Goal: Information Seeking & Learning: Learn about a topic

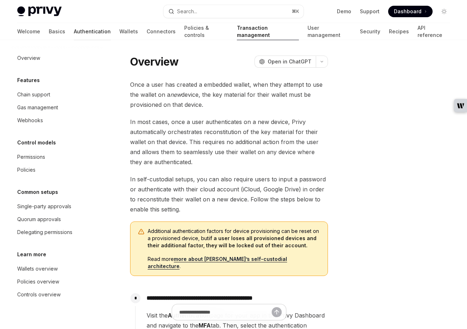
click at [74, 31] on link "Authentication" at bounding box center [92, 31] width 37 height 17
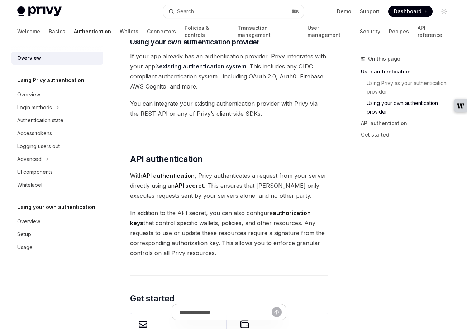
scroll to position [418, 0]
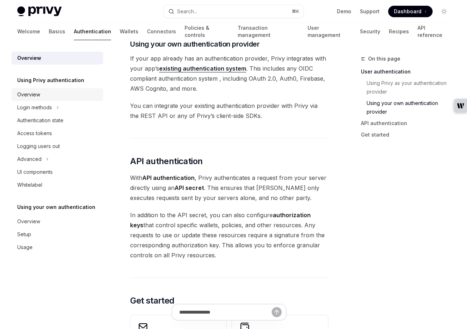
click at [29, 93] on div "Overview" at bounding box center [28, 94] width 23 height 9
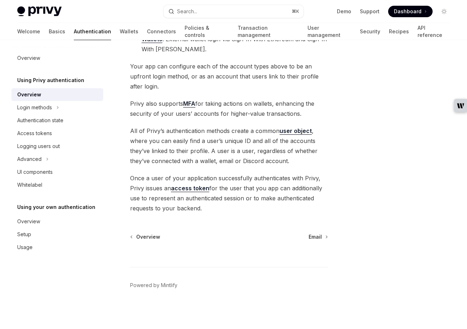
scroll to position [149, 0]
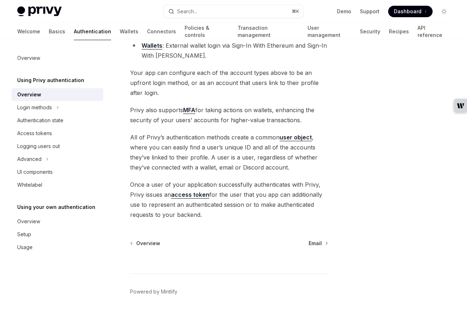
drag, startPoint x: 364, startPoint y: 240, endPoint x: 317, endPoint y: 239, distance: 46.9
click at [363, 240] on div at bounding box center [400, 191] width 109 height 274
click at [34, 110] on div "Login methods" at bounding box center [34, 107] width 35 height 9
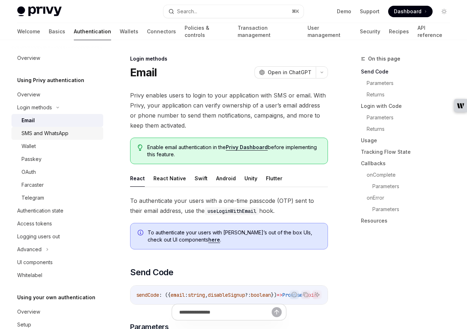
click at [37, 134] on div "SMS and WhatsApp" at bounding box center [44, 133] width 47 height 9
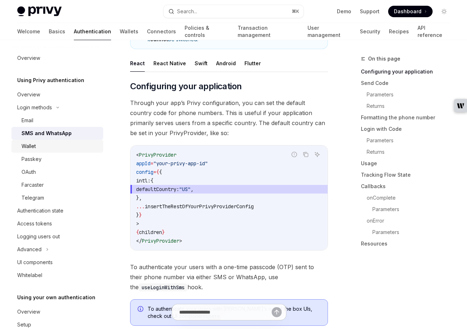
scroll to position [117, 0]
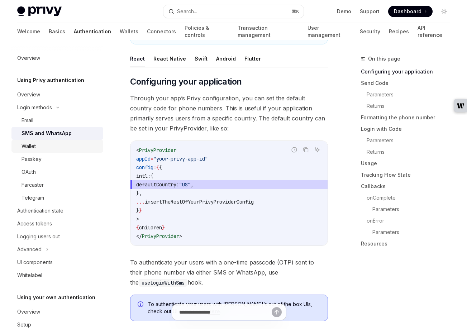
click at [29, 149] on div "Wallet" at bounding box center [28, 146] width 14 height 9
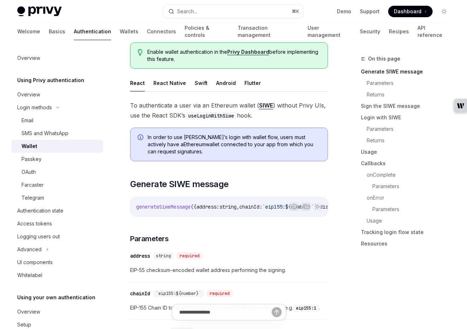
scroll to position [101, 0]
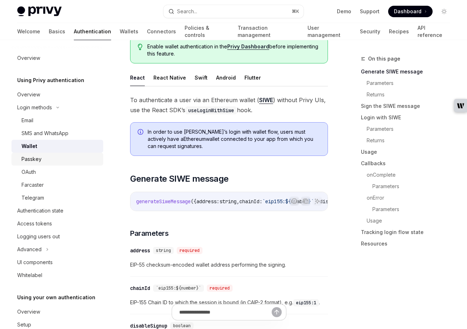
click at [36, 159] on div "Passkey" at bounding box center [31, 159] width 20 height 9
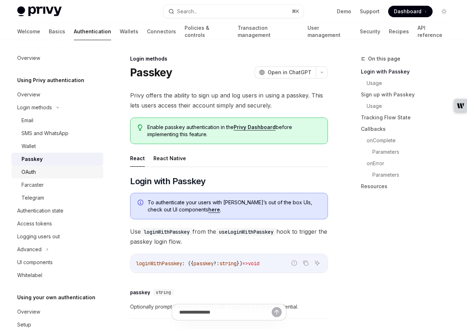
click at [38, 171] on div "OAuth" at bounding box center [59, 172] width 77 height 9
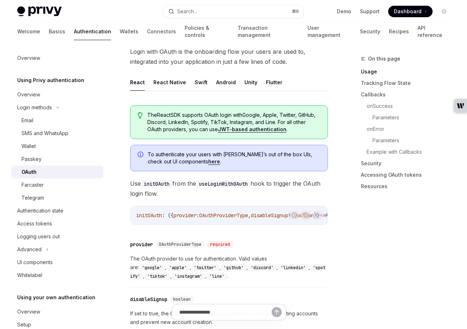
scroll to position [150, 0]
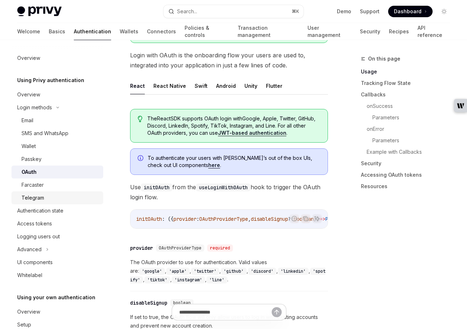
click at [33, 199] on div "Telegram" at bounding box center [32, 197] width 23 height 9
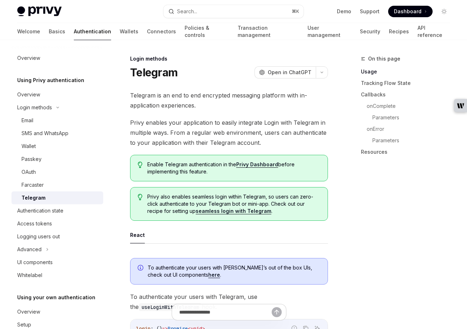
click at [34, 191] on link "Telegram" at bounding box center [57, 197] width 92 height 13
click at [30, 184] on div "Farcaster" at bounding box center [32, 185] width 22 height 9
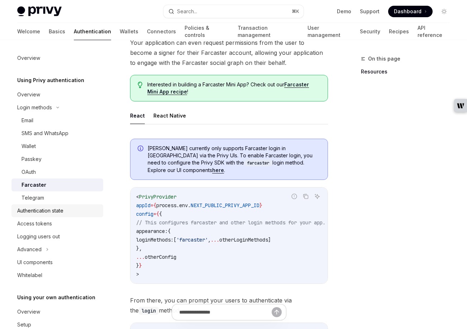
scroll to position [27, 0]
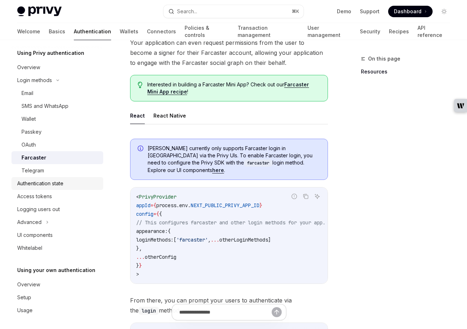
click at [37, 182] on div "Authentication state" at bounding box center [40, 183] width 46 height 9
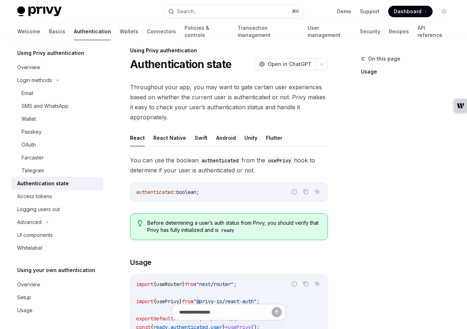
scroll to position [11, 0]
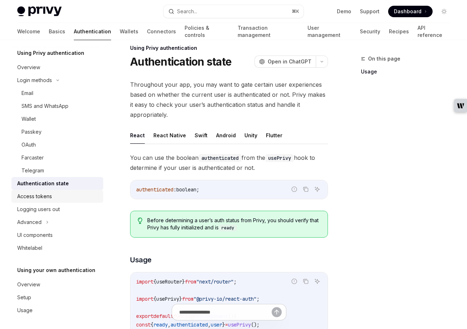
click at [42, 196] on div "Access tokens" at bounding box center [34, 196] width 35 height 9
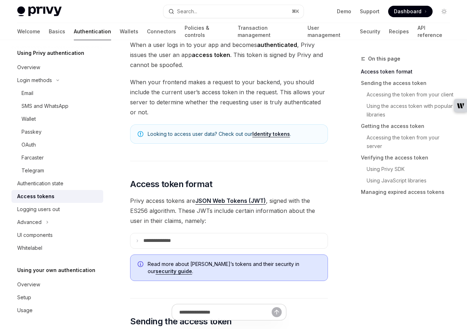
scroll to position [51, 0]
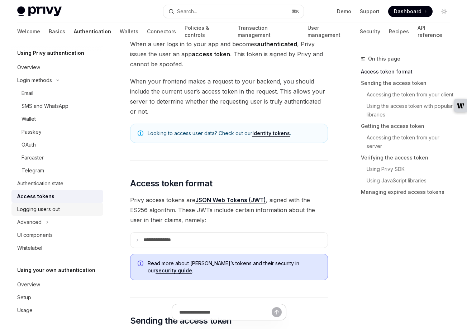
click at [33, 210] on div "Logging users out" at bounding box center [38, 209] width 43 height 9
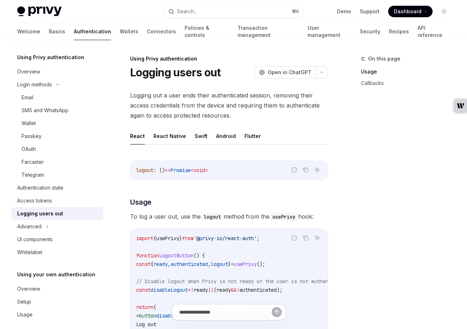
click at [33, 219] on link "Logging users out" at bounding box center [57, 213] width 92 height 13
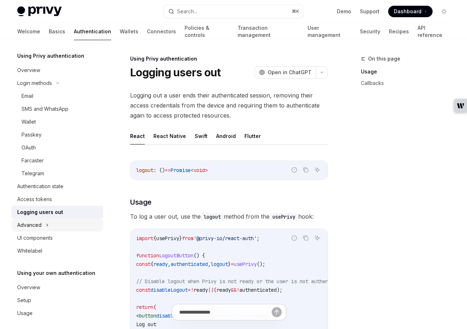
click at [34, 227] on div "Advanced" at bounding box center [29, 225] width 24 height 9
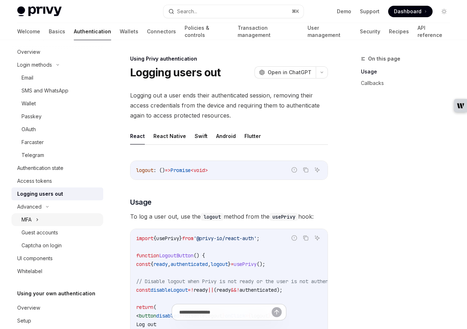
scroll to position [46, 0]
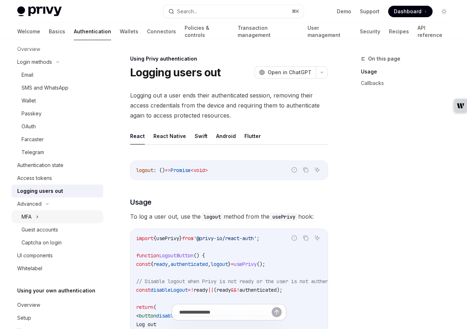
click at [27, 218] on div "MFA" at bounding box center [26, 216] width 10 height 9
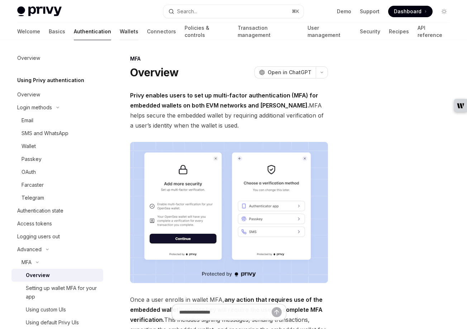
click at [120, 26] on link "Wallets" at bounding box center [129, 31] width 19 height 17
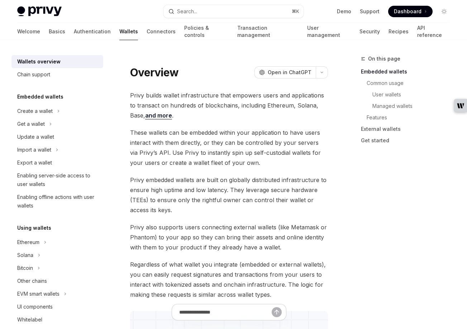
click at [119, 31] on link "Wallets" at bounding box center [128, 31] width 19 height 17
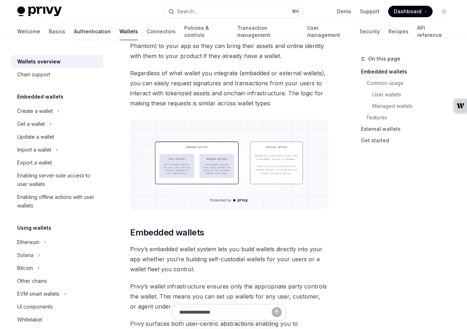
click at [74, 31] on link "Authentication" at bounding box center [92, 31] width 37 height 17
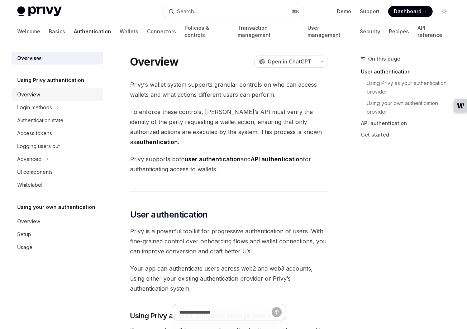
click at [29, 94] on div "Overview" at bounding box center [28, 94] width 23 height 9
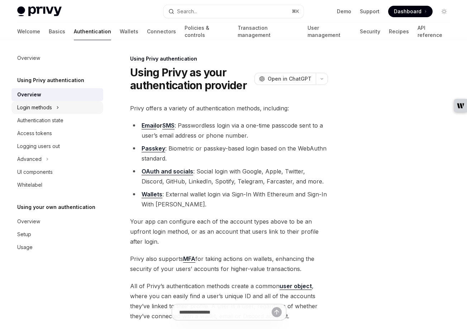
click at [39, 109] on div "Login methods" at bounding box center [34, 107] width 35 height 9
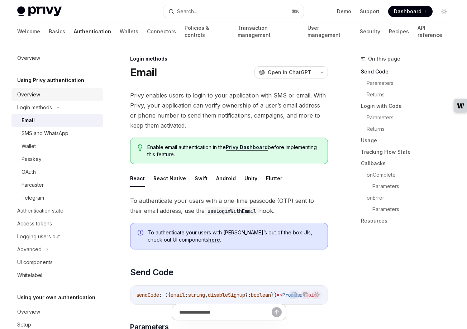
click at [38, 91] on div "Overview" at bounding box center [28, 94] width 23 height 9
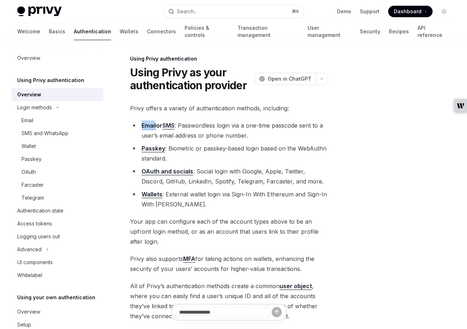
drag, startPoint x: 140, startPoint y: 123, endPoint x: 155, endPoint y: 125, distance: 15.3
click at [155, 125] on li "Email or SMS : Passwordless login via a one-time passcode sent to a user’s emai…" at bounding box center [229, 130] width 198 height 20
click at [203, 134] on li "Email or SMS : Passwordless login via a one-time passcode sent to a user’s emai…" at bounding box center [229, 130] width 198 height 20
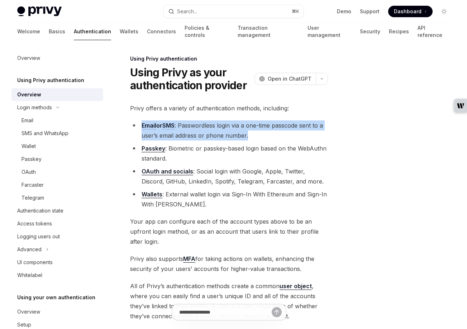
drag, startPoint x: 138, startPoint y: 123, endPoint x: 251, endPoint y: 132, distance: 113.3
click at [251, 132] on li "Email or SMS : Passwordless login via a one-time passcode sent to a user’s emai…" at bounding box center [229, 130] width 198 height 20
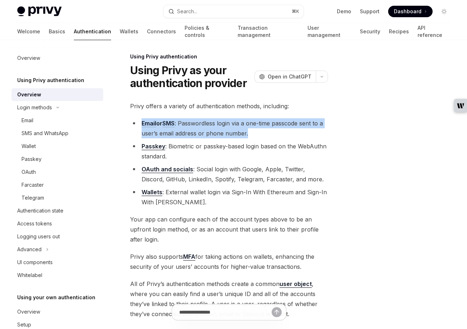
scroll to position [3, 0]
copy li "Email or SMS : Passwordless login via a one-time passcode sent to a user’s emai…"
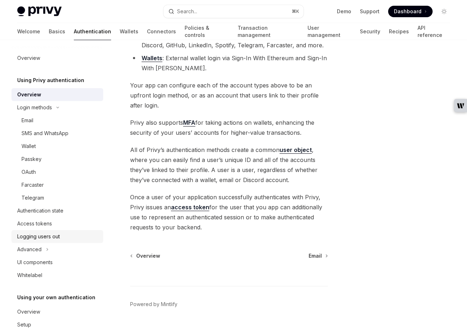
scroll to position [129, 0]
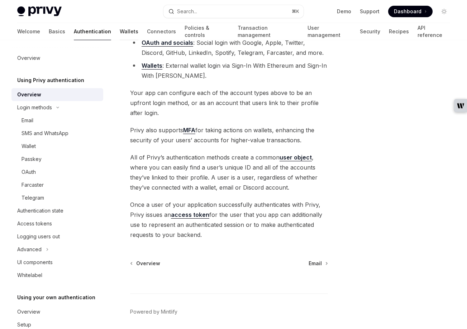
click at [120, 31] on link "Wallets" at bounding box center [129, 31] width 19 height 17
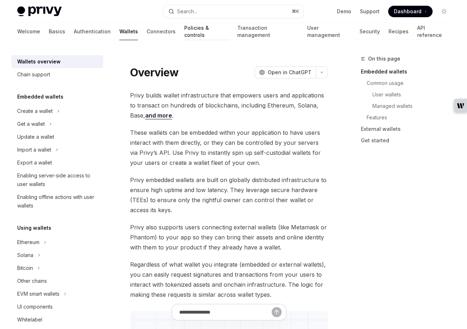
click at [184, 30] on link "Policies & controls" at bounding box center [206, 31] width 44 height 17
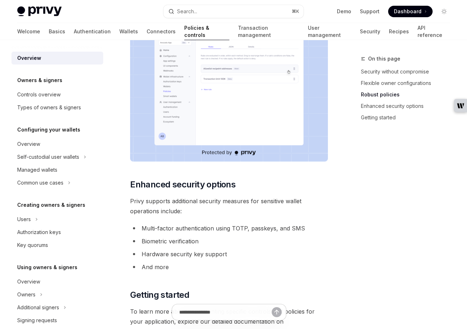
scroll to position [637, 0]
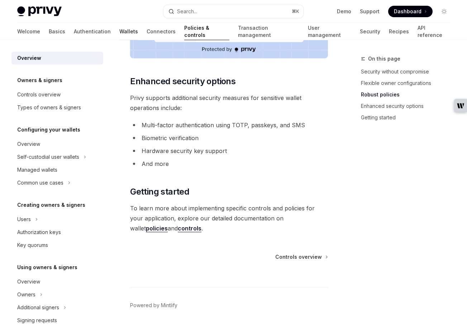
click at [119, 32] on link "Wallets" at bounding box center [128, 31] width 19 height 17
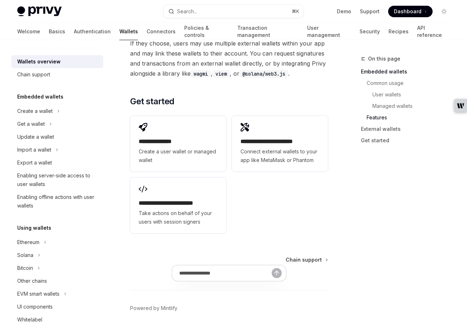
scroll to position [1290, 0]
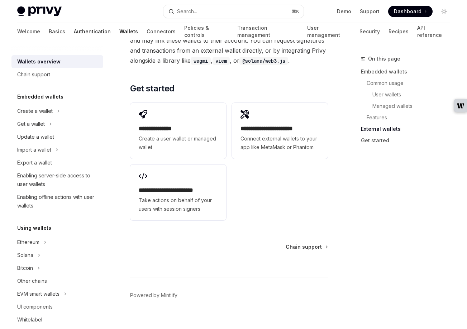
click at [74, 31] on link "Authentication" at bounding box center [92, 31] width 37 height 17
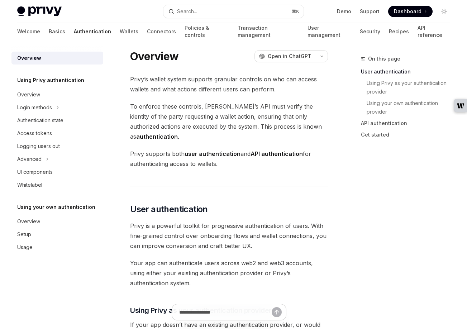
scroll to position [6, 0]
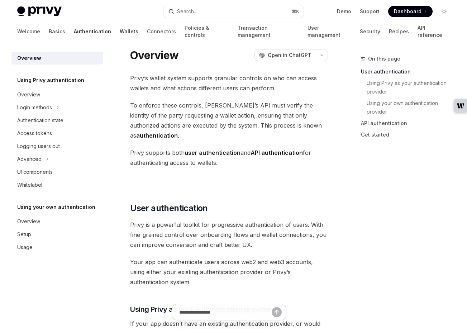
click at [120, 29] on link "Wallets" at bounding box center [129, 31] width 19 height 17
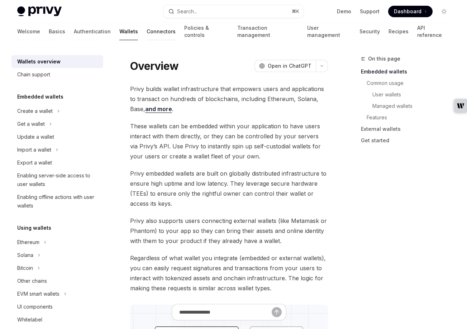
click at [147, 32] on link "Connectors" at bounding box center [161, 31] width 29 height 17
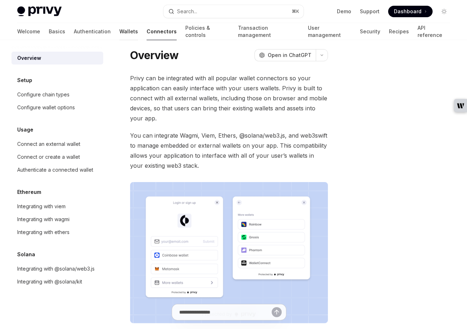
click at [119, 34] on link "Wallets" at bounding box center [128, 31] width 19 height 17
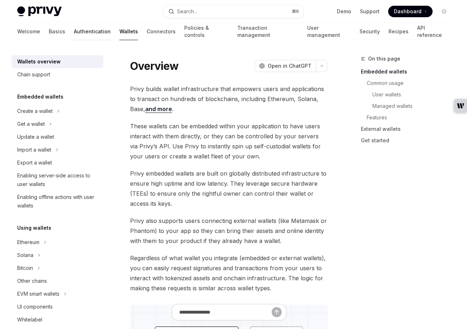
click at [74, 33] on link "Authentication" at bounding box center [92, 31] width 37 height 17
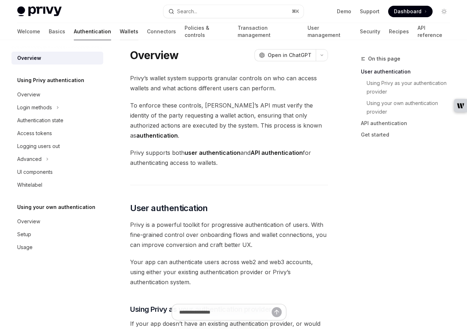
click at [120, 33] on link "Wallets" at bounding box center [129, 31] width 19 height 17
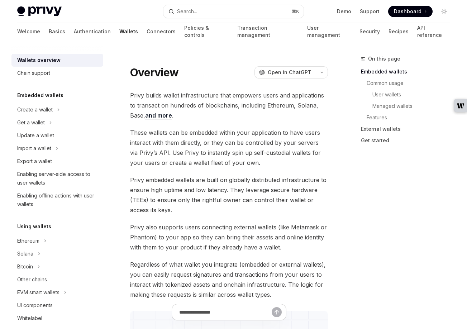
click at [359, 31] on link "Security" at bounding box center [369, 31] width 20 height 17
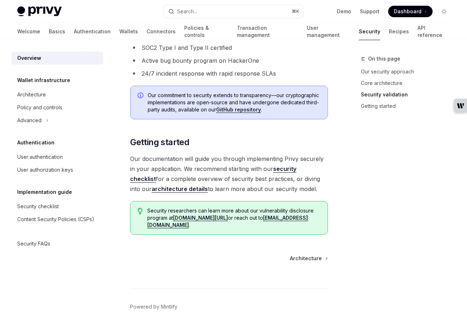
scroll to position [574, 0]
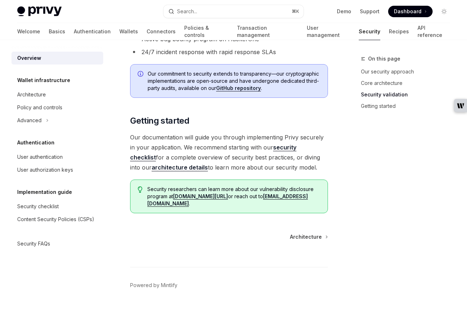
click at [314, 241] on div at bounding box center [229, 253] width 198 height 27
click at [309, 238] on span "Architecture" at bounding box center [306, 236] width 32 height 7
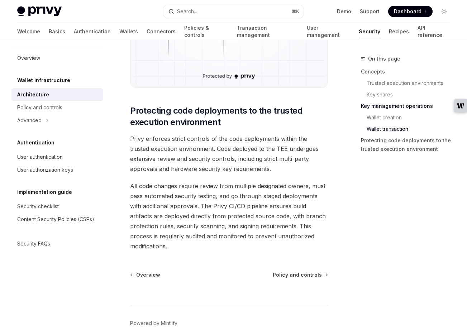
scroll to position [1579, 0]
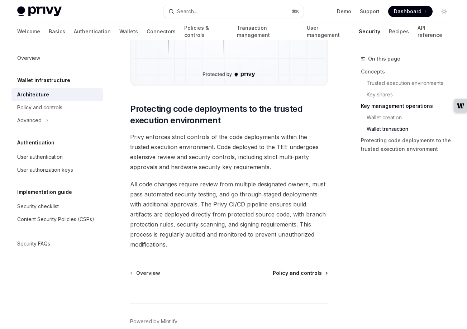
click at [286, 269] on span "Policy and controls" at bounding box center [297, 272] width 49 height 7
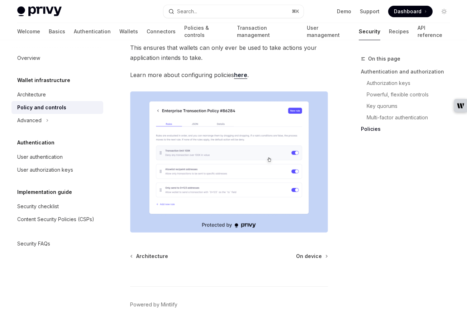
scroll to position [1029, 0]
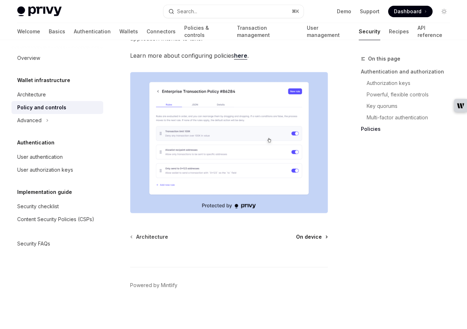
click at [310, 240] on div at bounding box center [229, 253] width 198 height 27
click at [310, 236] on span "On device" at bounding box center [309, 236] width 26 height 7
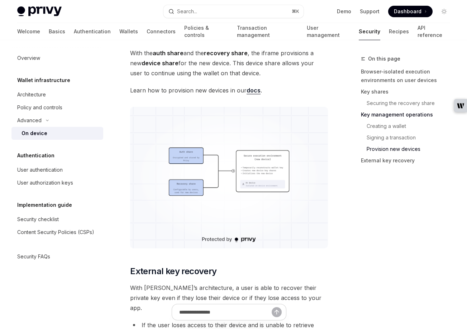
scroll to position [1941, 0]
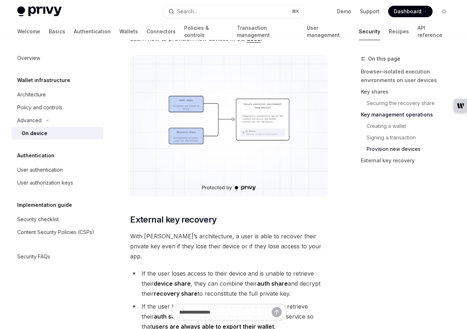
click at [212, 153] on img at bounding box center [229, 125] width 198 height 141
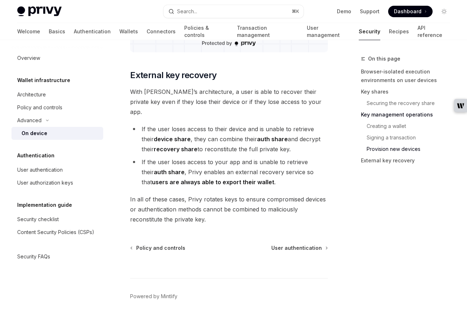
scroll to position [2086, 0]
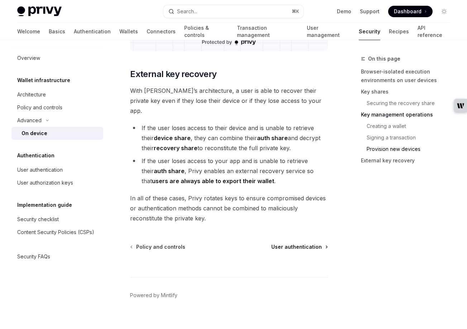
click at [311, 243] on span "User authentication" at bounding box center [296, 246] width 51 height 7
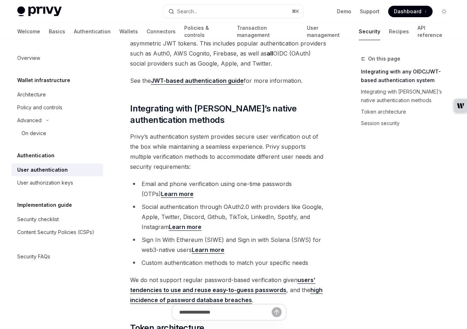
scroll to position [218, 0]
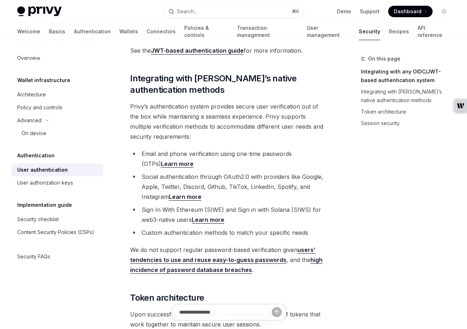
click at [161, 163] on link "Learn more" at bounding box center [177, 164] width 33 height 8
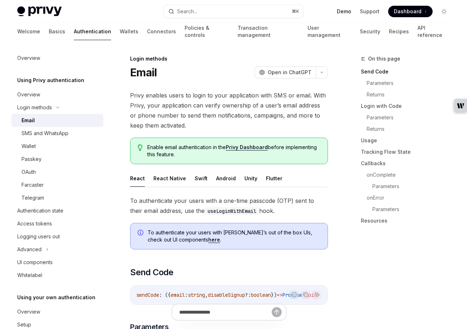
click at [345, 13] on link "Demo" at bounding box center [344, 11] width 14 height 7
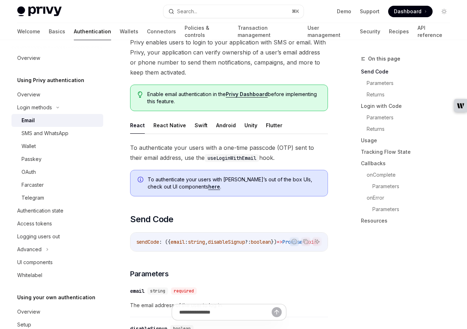
scroll to position [54, 0]
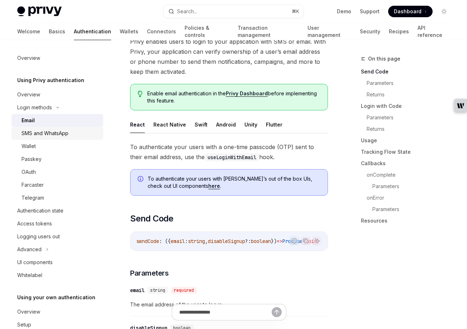
click at [40, 135] on div "SMS and WhatsApp" at bounding box center [44, 133] width 47 height 9
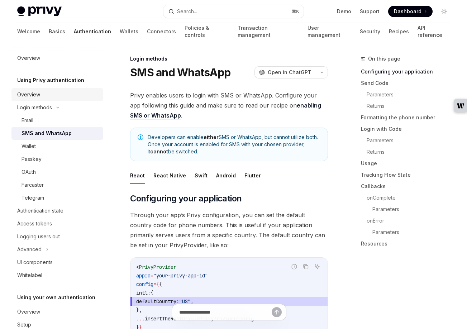
click at [25, 97] on div "Overview" at bounding box center [28, 94] width 23 height 9
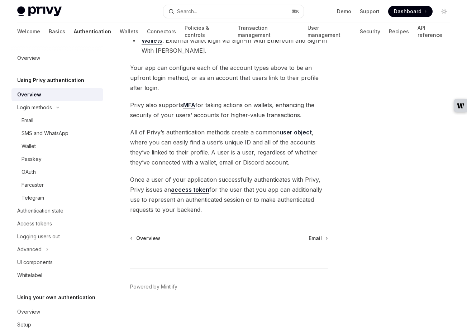
scroll to position [155, 0]
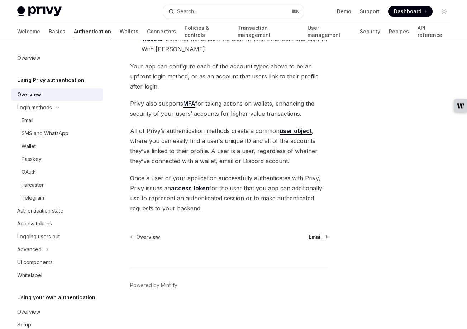
click at [317, 236] on span "Email" at bounding box center [314, 236] width 13 height 7
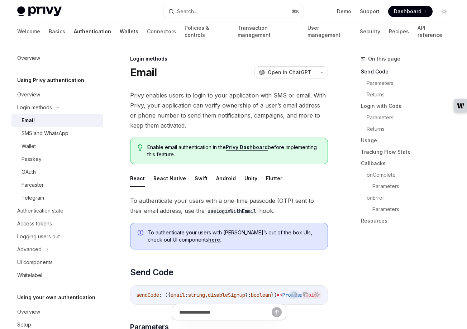
click at [120, 31] on link "Wallets" at bounding box center [129, 31] width 19 height 17
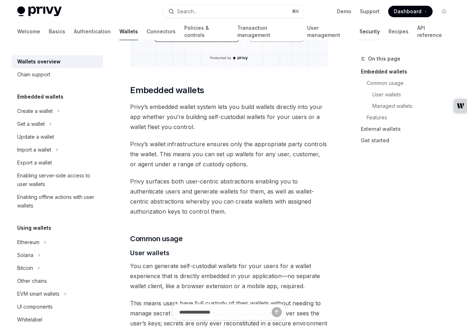
click at [359, 37] on link "Security" at bounding box center [369, 31] width 20 height 17
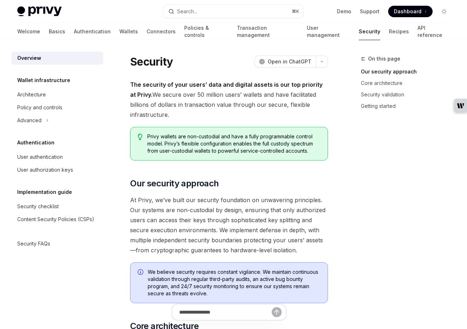
click at [359, 31] on link "Security" at bounding box center [369, 31] width 21 height 17
click at [34, 93] on div "Architecture" at bounding box center [31, 94] width 29 height 9
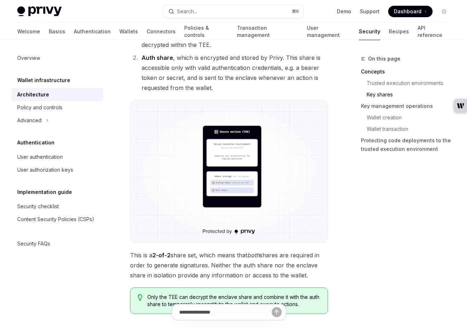
scroll to position [694, 0]
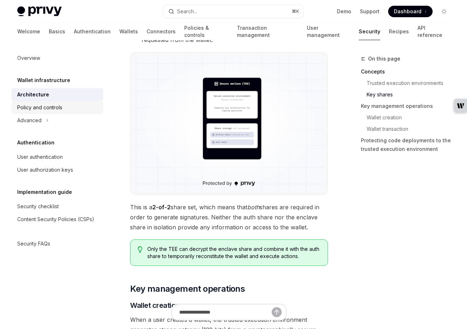
click at [47, 106] on div "Policy and controls" at bounding box center [39, 107] width 45 height 9
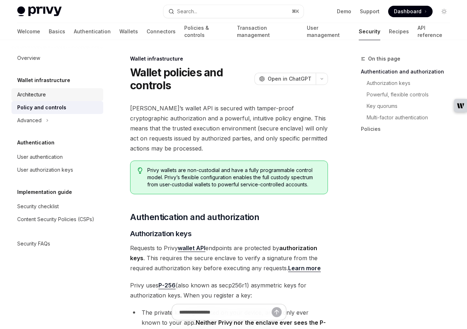
click at [43, 96] on div "Architecture" at bounding box center [31, 94] width 29 height 9
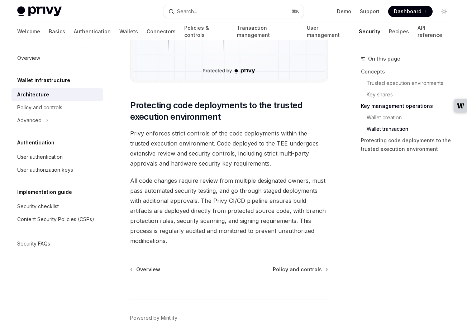
scroll to position [1595, 0]
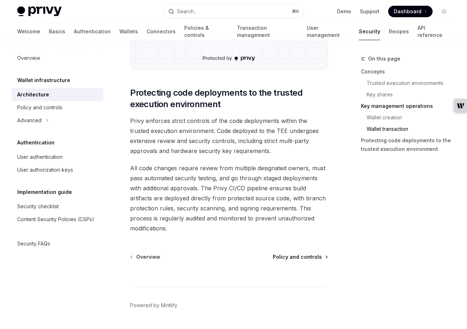
click at [310, 253] on span "Policy and controls" at bounding box center [297, 256] width 49 height 7
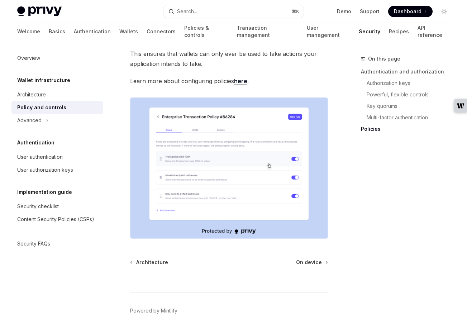
scroll to position [1029, 0]
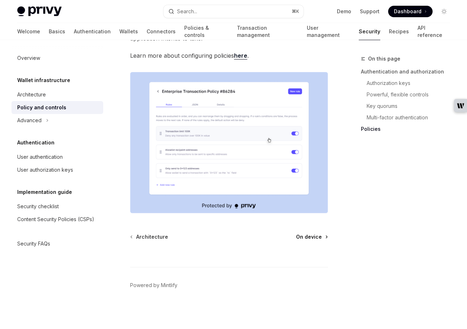
click at [302, 237] on span "On device" at bounding box center [309, 236] width 26 height 7
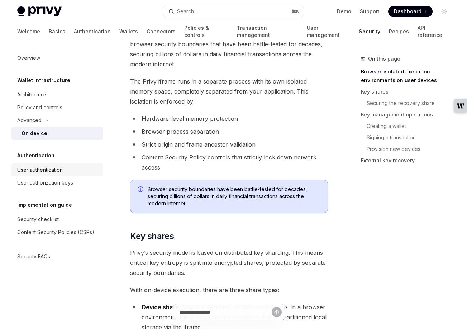
scroll to position [388, 0]
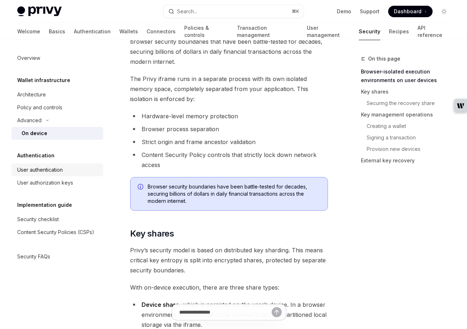
click at [43, 169] on div "User authentication" at bounding box center [40, 170] width 46 height 9
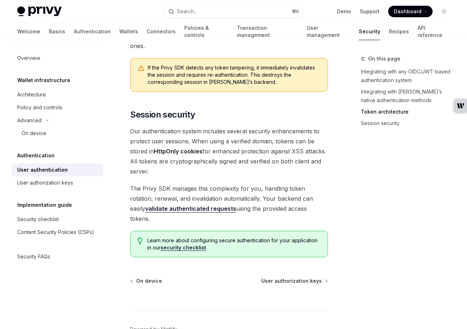
scroll to position [717, 0]
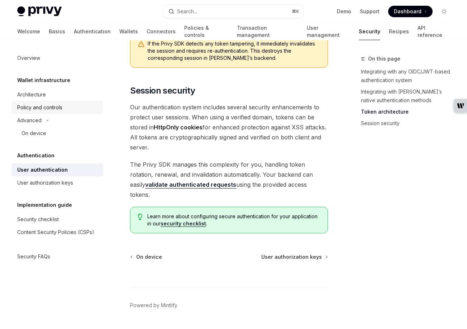
click at [37, 107] on div "Policy and controls" at bounding box center [39, 107] width 45 height 9
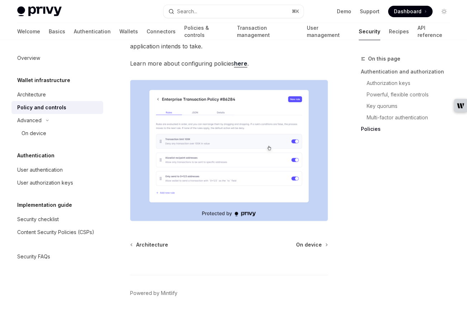
scroll to position [1022, 0]
click at [311, 243] on span "On device" at bounding box center [309, 244] width 26 height 7
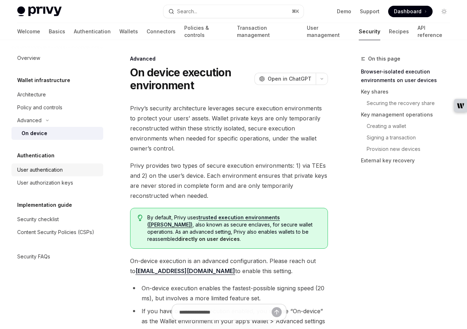
click at [49, 171] on div "User authentication" at bounding box center [40, 170] width 46 height 9
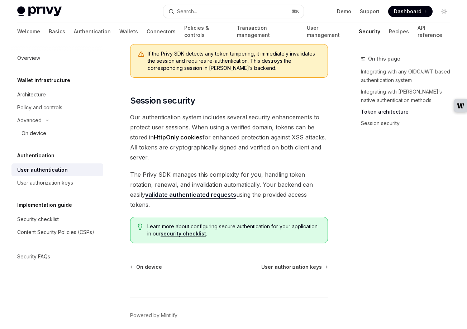
scroll to position [717, 0]
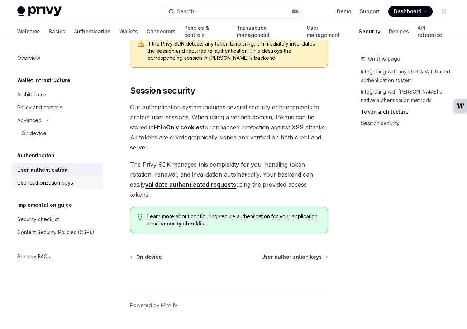
click at [35, 185] on div "User authorization keys" at bounding box center [45, 182] width 56 height 9
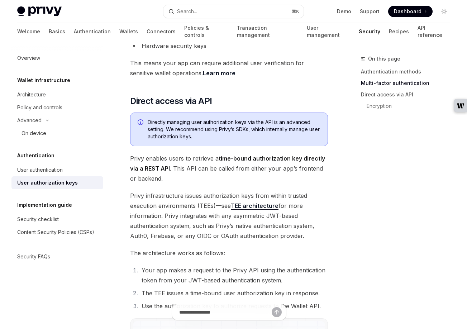
scroll to position [374, 0]
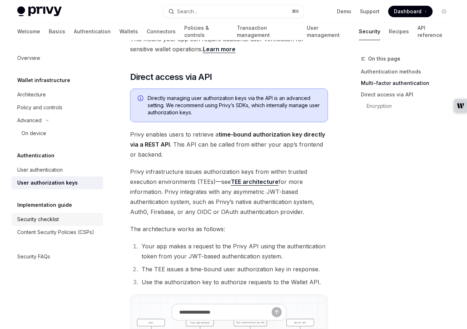
click at [38, 220] on div "Security checklist" at bounding box center [38, 219] width 42 height 9
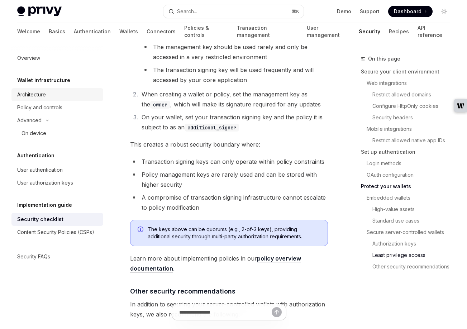
scroll to position [1669, 0]
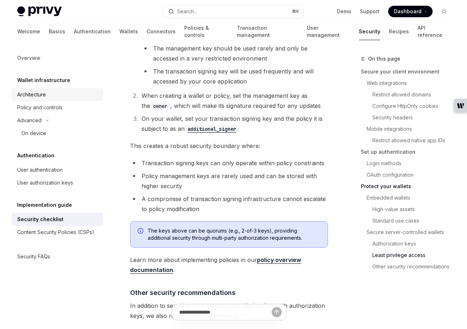
click at [31, 96] on div "Architecture" at bounding box center [31, 94] width 29 height 9
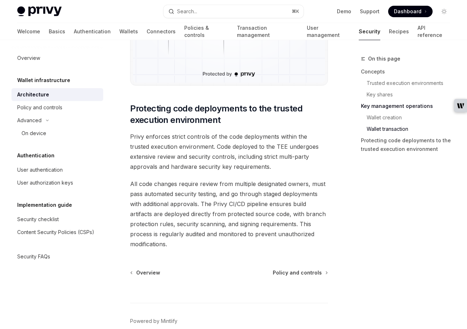
scroll to position [1595, 0]
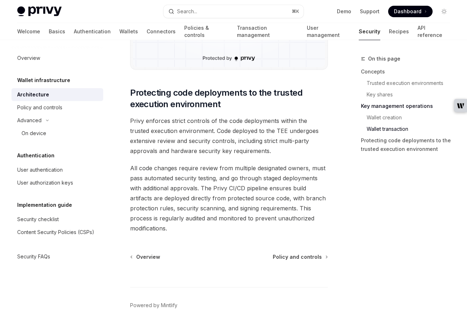
click at [301, 253] on span "Policy and controls" at bounding box center [297, 256] width 49 height 7
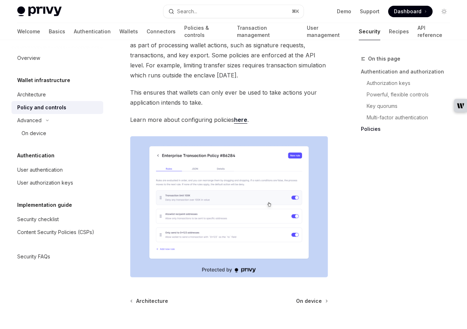
scroll to position [1029, 0]
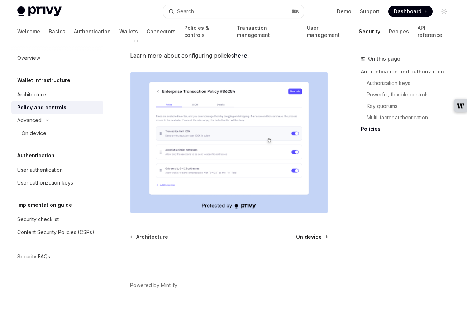
click at [313, 235] on span "On device" at bounding box center [309, 236] width 26 height 7
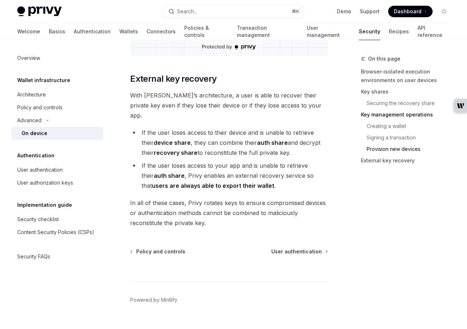
scroll to position [2086, 0]
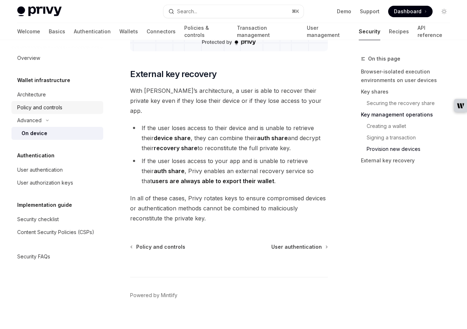
click at [33, 110] on div "Policy and controls" at bounding box center [39, 107] width 45 height 9
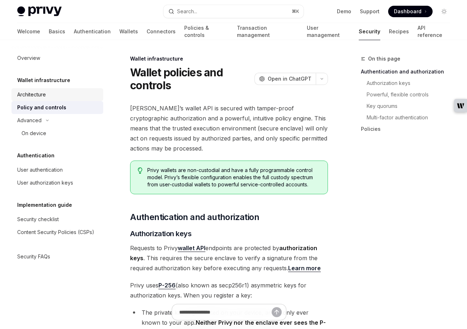
click at [34, 96] on div "Architecture" at bounding box center [31, 94] width 29 height 9
type textarea "*"
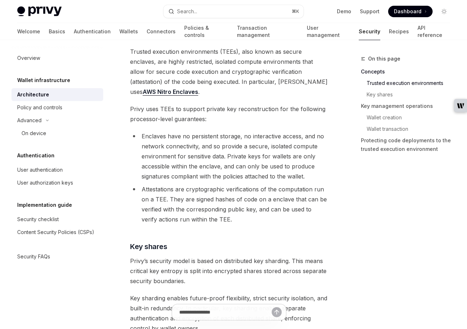
scroll to position [243, 0]
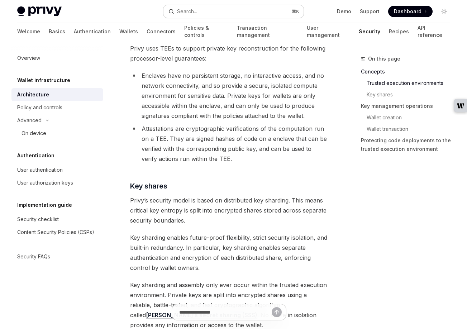
click at [193, 10] on div "Search..." at bounding box center [187, 11] width 20 height 9
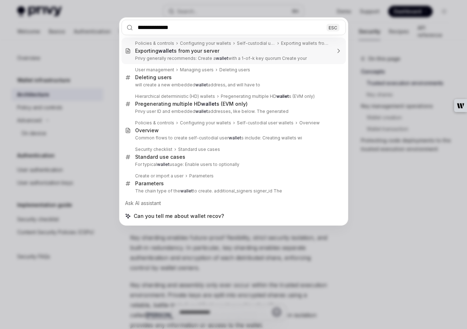
type input "**********"
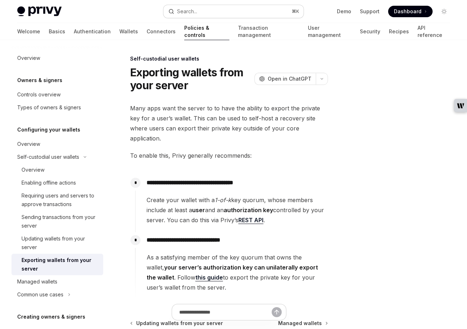
click at [219, 13] on button "Search... ⌘ K" at bounding box center [233, 11] width 140 height 13
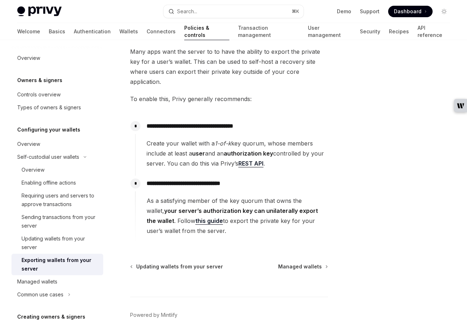
scroll to position [76, 0]
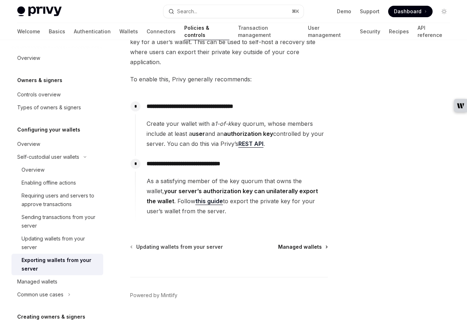
click at [305, 243] on span "Managed wallets" at bounding box center [300, 246] width 44 height 7
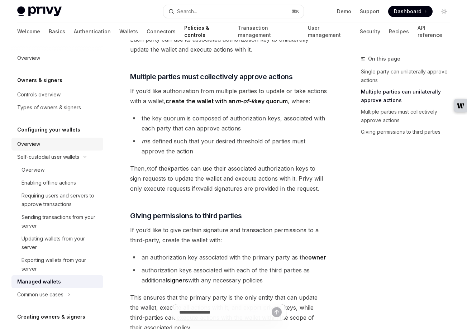
scroll to position [270, 0]
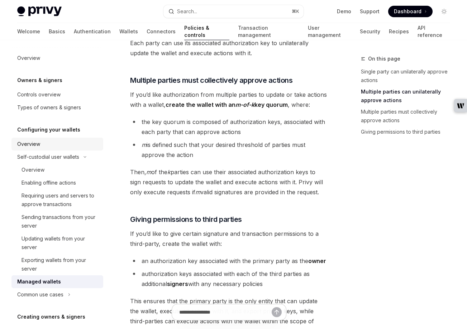
click at [39, 147] on div "Overview" at bounding box center [58, 144] width 82 height 9
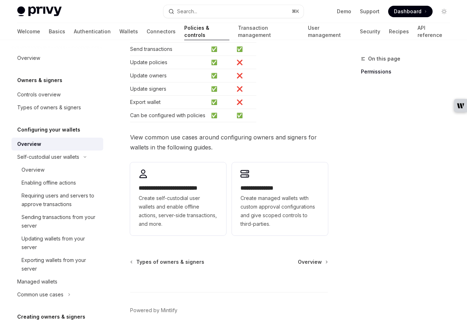
scroll to position [186, 0]
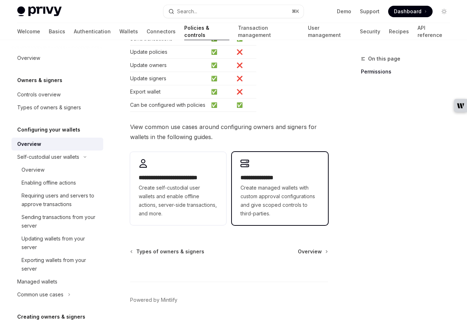
click at [248, 186] on span "Create managed wallets with custom approval configurations and give scoped cont…" at bounding box center [279, 200] width 79 height 34
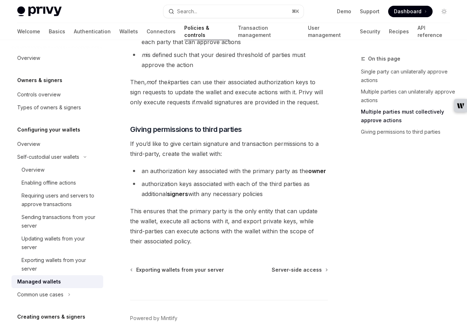
scroll to position [386, 0]
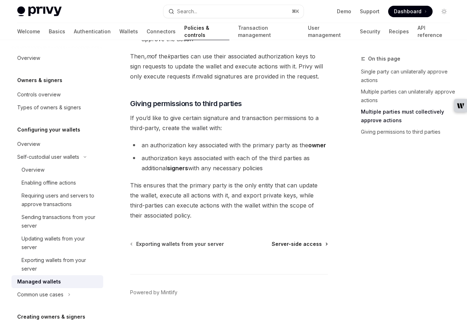
click at [302, 246] on span "Server-side access" at bounding box center [297, 243] width 50 height 7
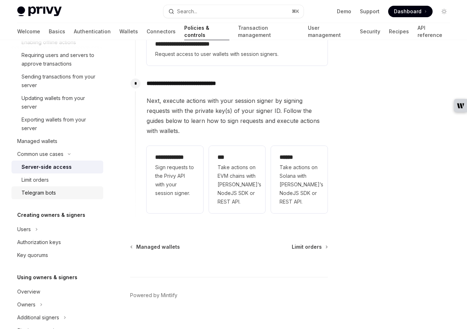
scroll to position [163, 0]
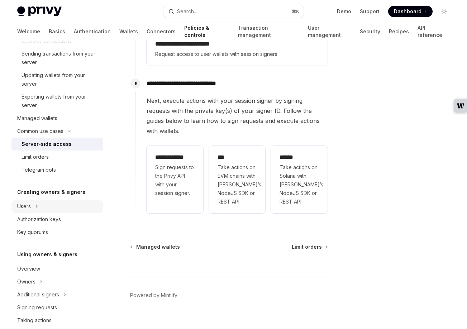
click at [27, 205] on div "Users" at bounding box center [24, 206] width 14 height 9
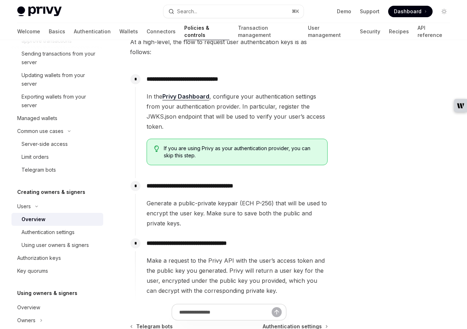
scroll to position [270, 0]
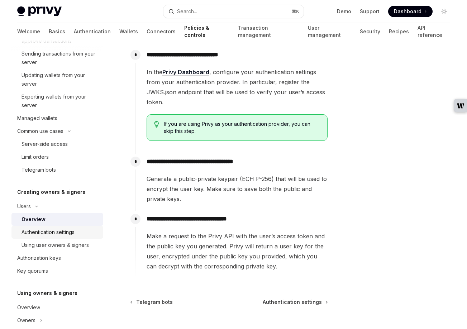
click at [43, 235] on div "Authentication settings" at bounding box center [47, 232] width 53 height 9
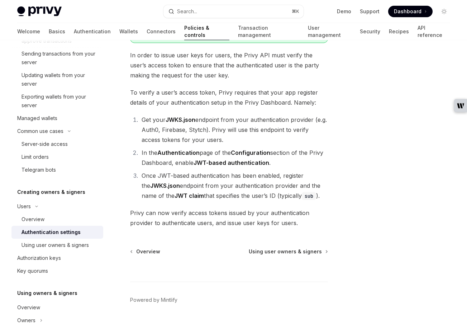
scroll to position [101, 0]
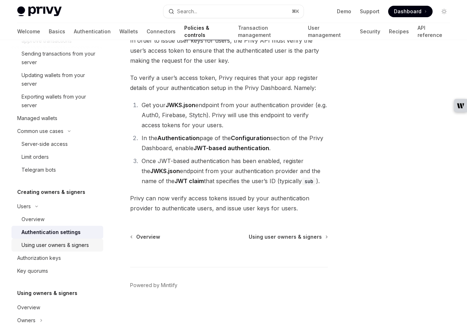
click at [42, 244] on div "Using user owners & signers" at bounding box center [54, 245] width 67 height 9
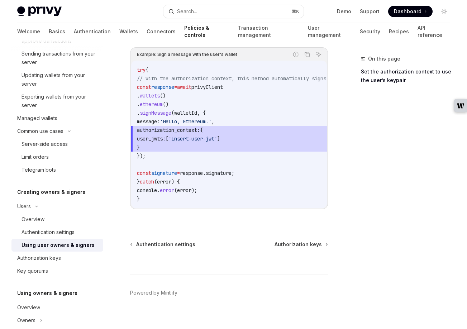
scroll to position [491, 0]
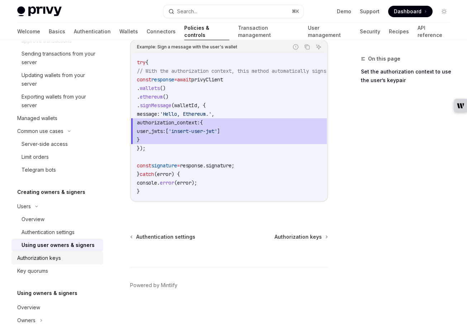
click at [31, 258] on div "Authorization keys" at bounding box center [39, 258] width 44 height 9
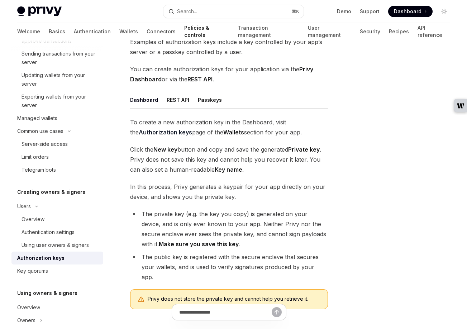
scroll to position [73, 0]
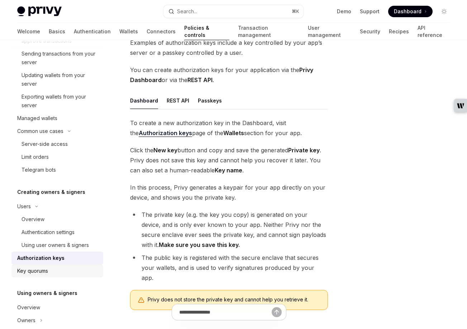
click at [37, 272] on div "Key quorums" at bounding box center [32, 271] width 31 height 9
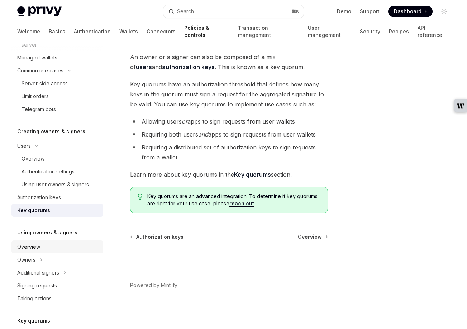
scroll to position [234, 0]
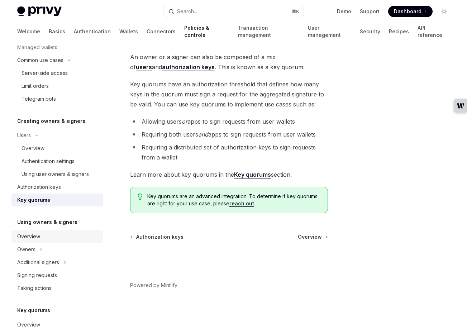
click at [33, 236] on div "Overview" at bounding box center [28, 236] width 23 height 9
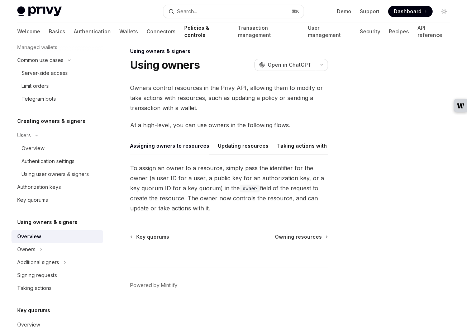
scroll to position [8, 0]
click at [241, 144] on button "Updating resources" at bounding box center [243, 145] width 51 height 17
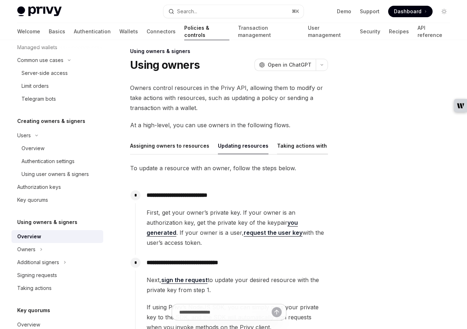
click at [293, 143] on button "Taking actions with wallets" at bounding box center [312, 145] width 70 height 17
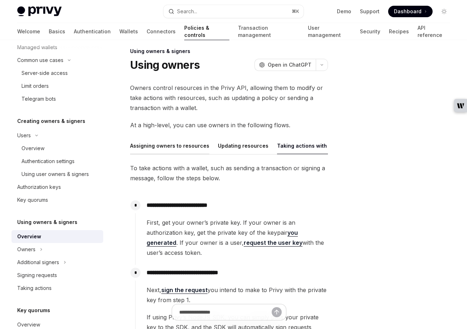
click at [169, 148] on button "Assigning owners to resources" at bounding box center [169, 145] width 79 height 17
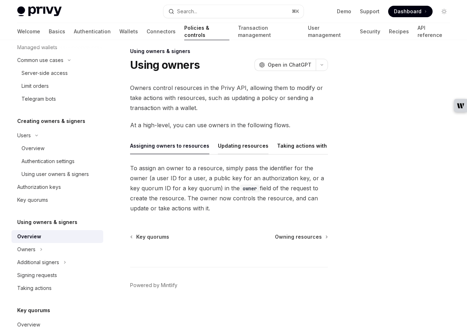
click at [250, 147] on button "Updating resources" at bounding box center [243, 145] width 51 height 17
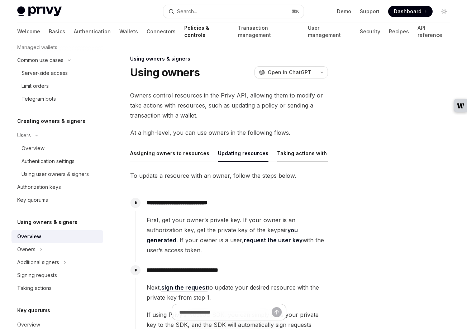
click at [303, 153] on button "Taking actions with wallets" at bounding box center [312, 153] width 70 height 17
type textarea "*"
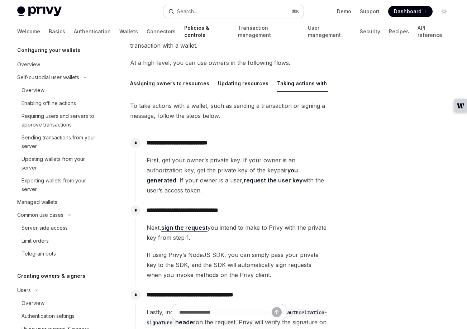
scroll to position [76, 0]
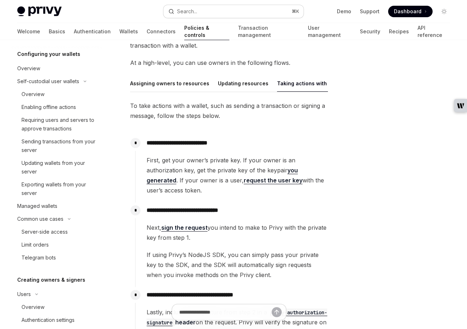
click at [216, 11] on button "Search... ⌘ K" at bounding box center [233, 11] width 140 height 13
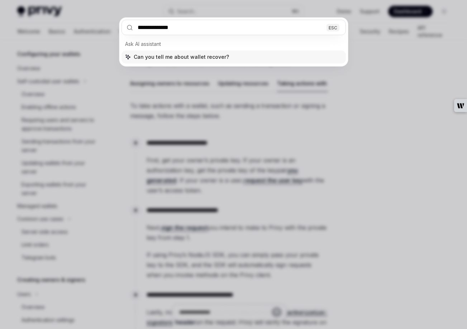
type input "**********"
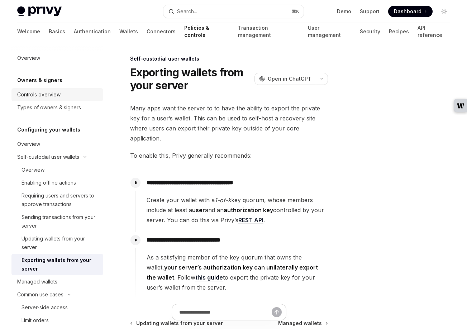
click at [29, 96] on div "Controls overview" at bounding box center [38, 94] width 43 height 9
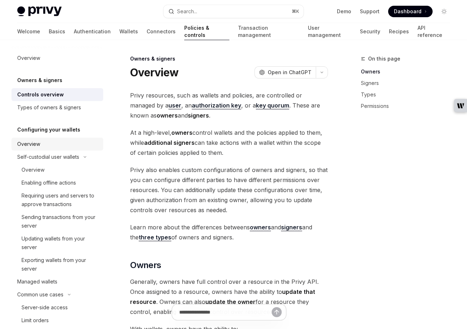
click at [40, 147] on div "Overview" at bounding box center [58, 144] width 82 height 9
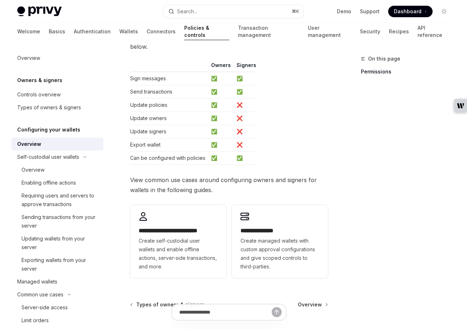
scroll to position [187, 0]
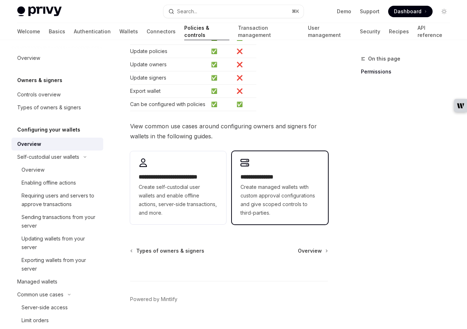
click at [268, 181] on h2 "**********" at bounding box center [279, 177] width 79 height 9
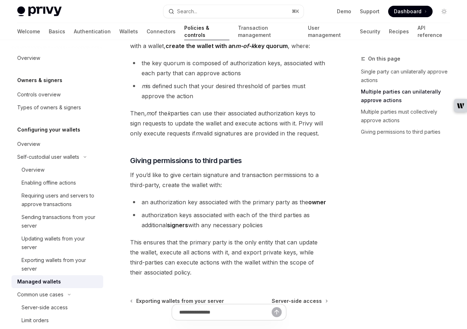
scroll to position [359, 0]
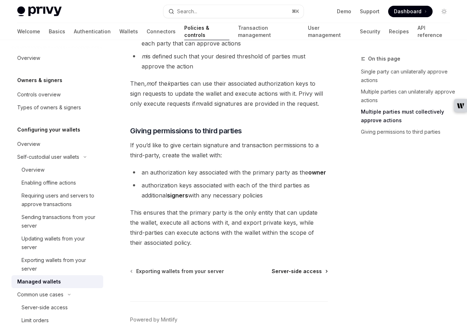
click at [306, 268] on span "Server-side access" at bounding box center [297, 271] width 50 height 7
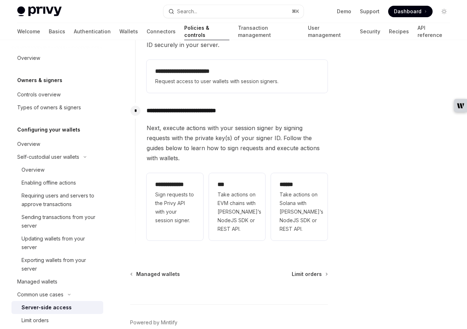
scroll to position [233, 0]
click at [318, 270] on span "Limit orders" at bounding box center [307, 273] width 30 height 7
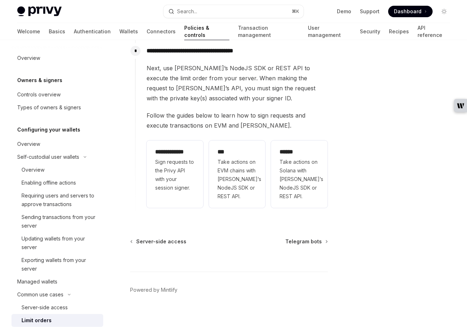
scroll to position [263, 0]
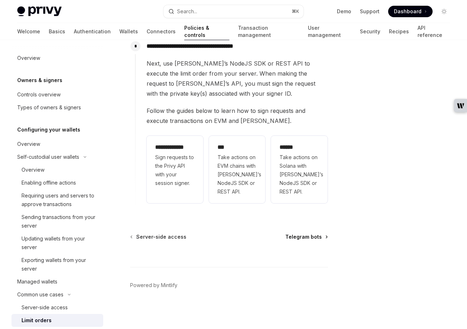
click at [316, 234] on span "Telegram bots" at bounding box center [303, 236] width 37 height 7
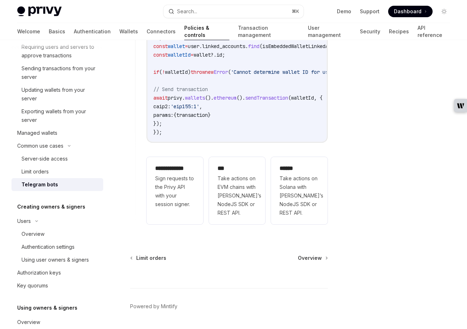
scroll to position [750, 0]
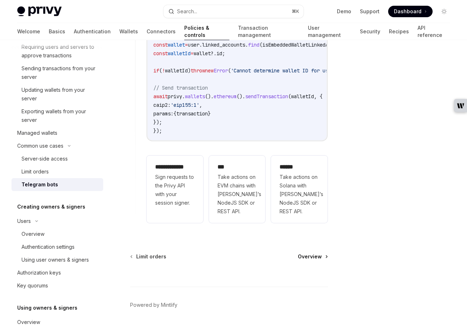
drag, startPoint x: 328, startPoint y: 260, endPoint x: 315, endPoint y: 258, distance: 13.1
click at [314, 257] on span "Overview" at bounding box center [310, 256] width 24 height 7
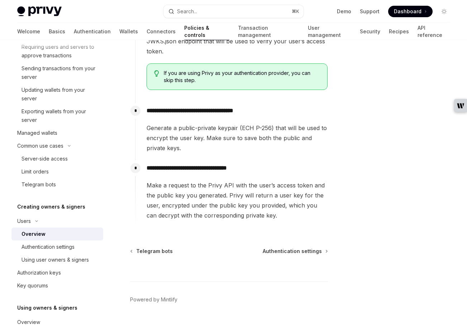
scroll to position [326, 0]
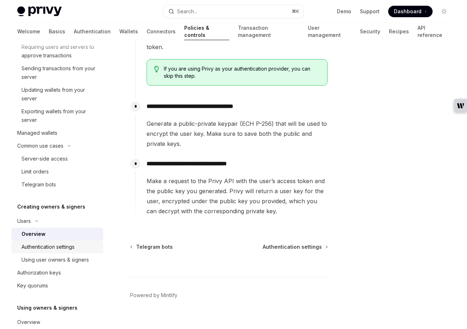
click at [47, 240] on link "Authentication settings" at bounding box center [57, 246] width 92 height 13
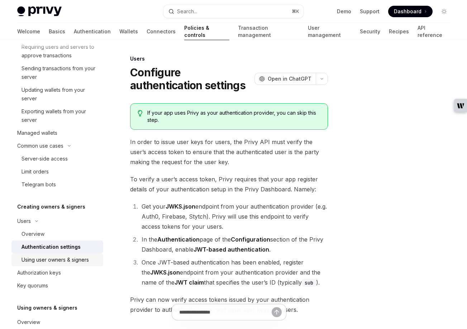
click at [49, 257] on div "Using user owners & signers" at bounding box center [54, 259] width 67 height 9
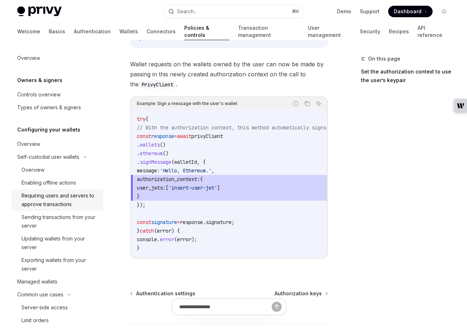
scroll to position [425, 0]
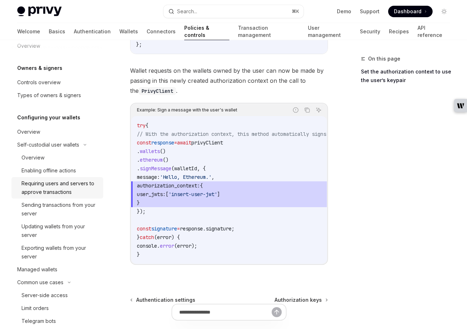
click at [51, 189] on div "Requiring users and servers to approve transactions" at bounding box center [59, 187] width 77 height 17
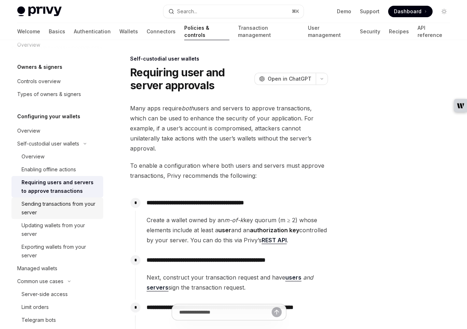
click at [54, 202] on div "Sending transactions from your server" at bounding box center [59, 208] width 77 height 17
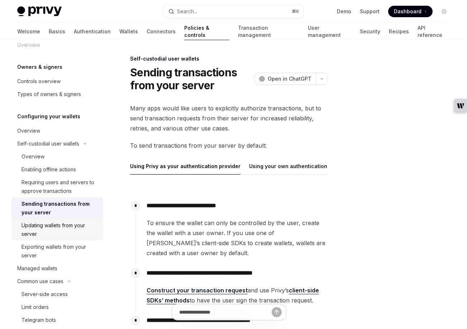
click at [40, 225] on div "Updating wallets from your server" at bounding box center [59, 229] width 77 height 17
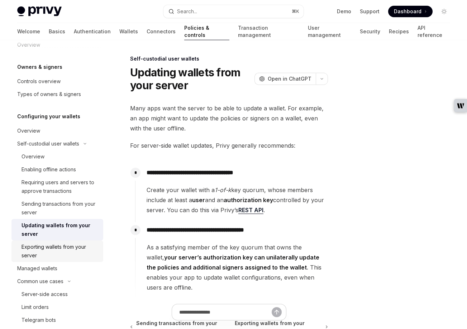
click at [57, 249] on div "Exporting wallets from your server" at bounding box center [59, 251] width 77 height 17
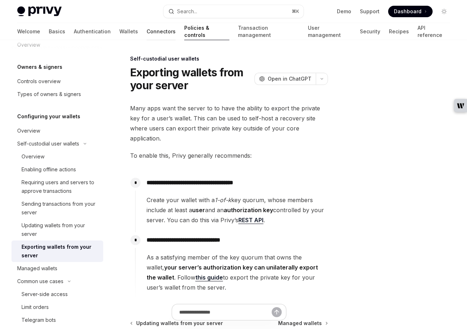
click at [147, 26] on link "Connectors" at bounding box center [161, 31] width 29 height 17
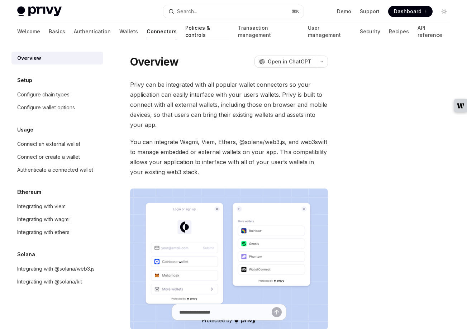
click at [185, 30] on link "Policies & controls" at bounding box center [207, 31] width 44 height 17
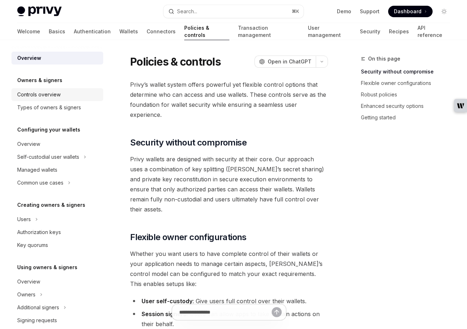
click at [40, 94] on div "Controls overview" at bounding box center [38, 94] width 43 height 9
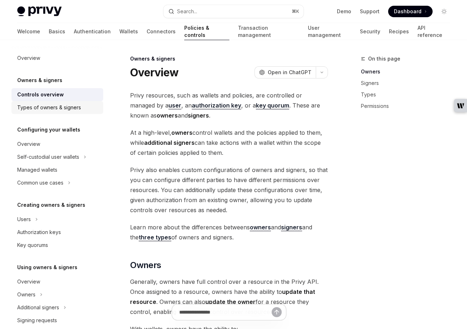
click at [44, 109] on div "Types of owners & signers" at bounding box center [49, 107] width 64 height 9
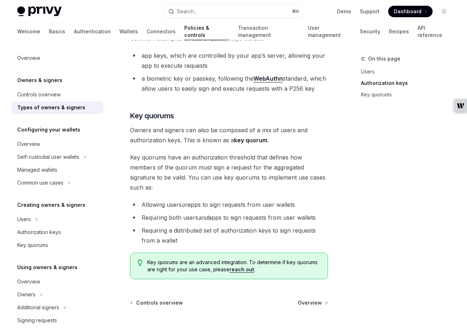
scroll to position [295, 0]
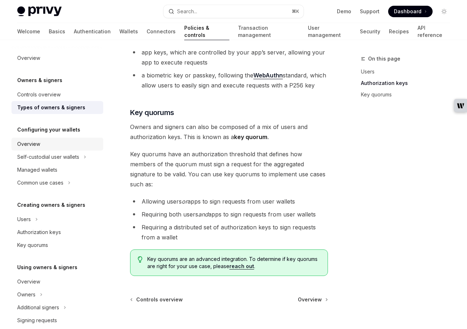
click at [47, 141] on div "Overview" at bounding box center [58, 144] width 82 height 9
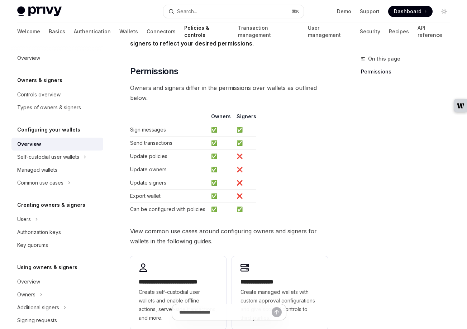
scroll to position [201, 0]
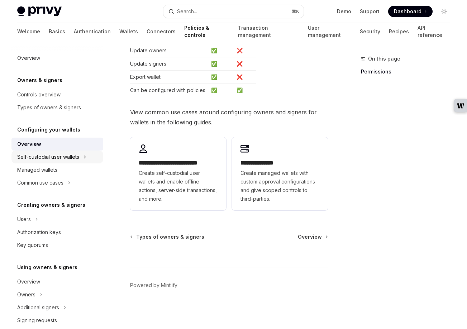
click at [55, 158] on div "Self-custodial user wallets" at bounding box center [48, 157] width 62 height 9
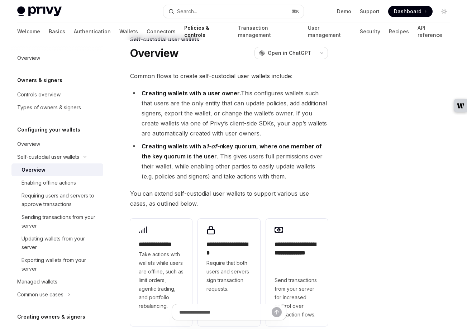
scroll to position [20, 0]
click at [40, 156] on div "Self-custodial user wallets" at bounding box center [48, 157] width 62 height 9
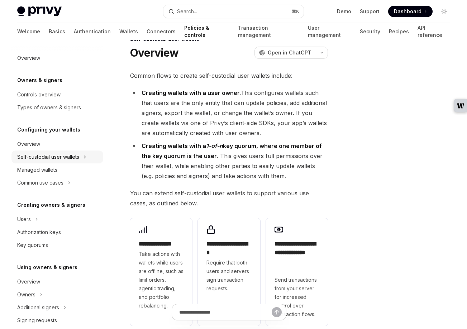
click at [40, 156] on div "Self-custodial user wallets" at bounding box center [48, 157] width 62 height 9
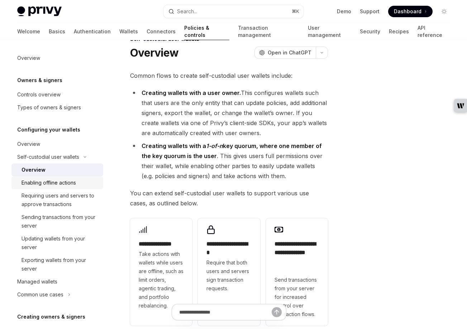
click at [45, 184] on div "Enabling offline actions" at bounding box center [48, 182] width 54 height 9
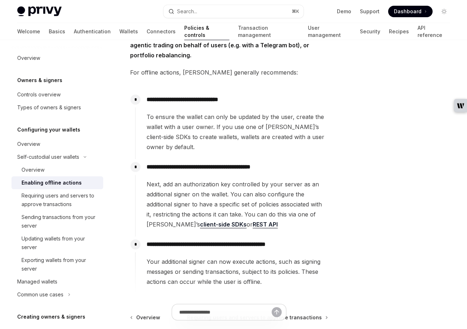
scroll to position [70, 0]
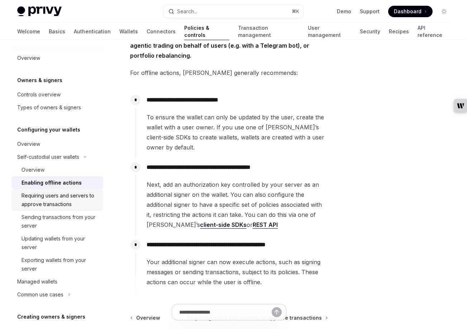
click at [42, 195] on div "Requiring users and servers to approve transactions" at bounding box center [59, 199] width 77 height 17
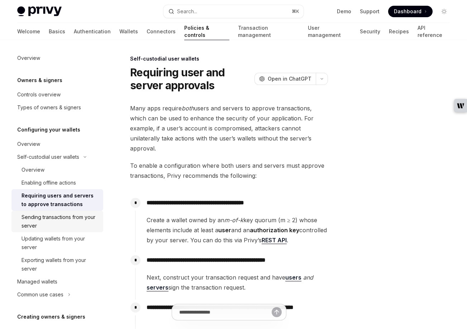
click at [62, 217] on div "Sending transactions from your server" at bounding box center [59, 221] width 77 height 17
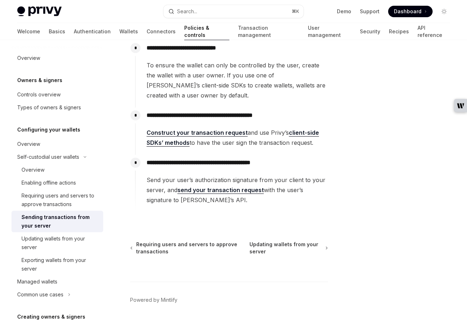
scroll to position [157, 0]
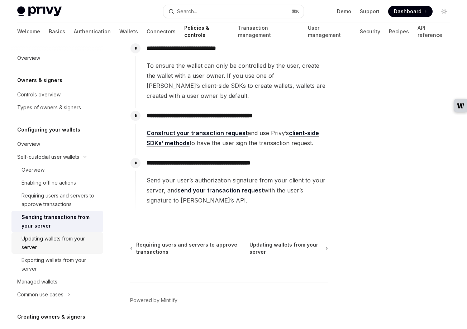
click at [53, 240] on div "Updating wallets from your server" at bounding box center [59, 242] width 77 height 17
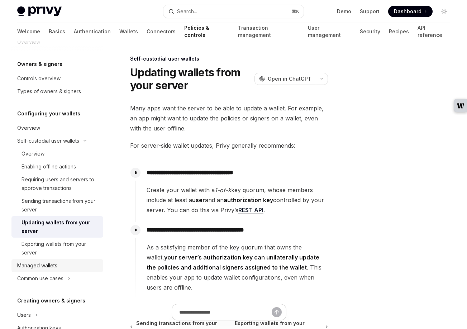
scroll to position [16, 0]
click at [52, 267] on div "Managed wallets" at bounding box center [37, 265] width 40 height 9
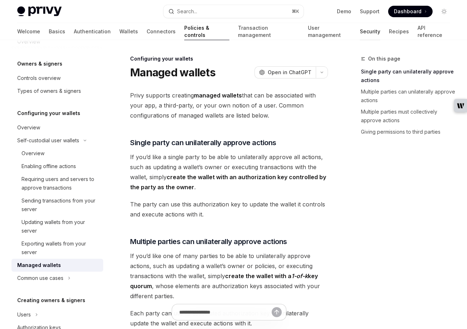
click at [360, 32] on link "Security" at bounding box center [370, 31] width 20 height 17
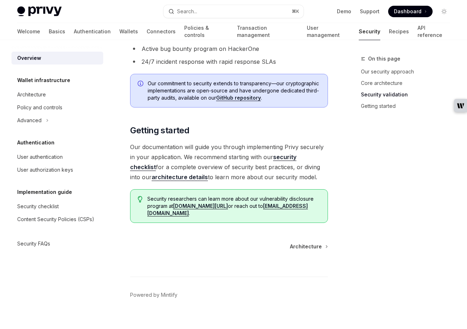
scroll to position [564, 0]
click at [306, 245] on span "Architecture" at bounding box center [306, 246] width 32 height 7
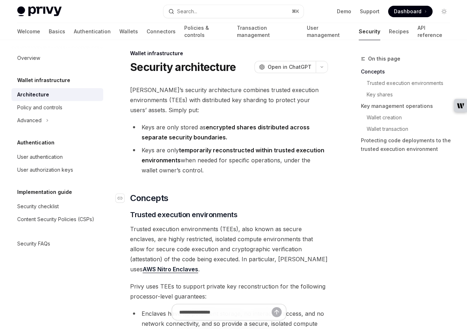
scroll to position [6, 0]
type textarea "*"
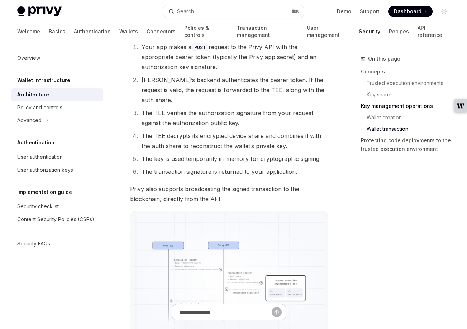
scroll to position [1311, 0]
click at [230, 238] on img at bounding box center [229, 282] width 192 height 137
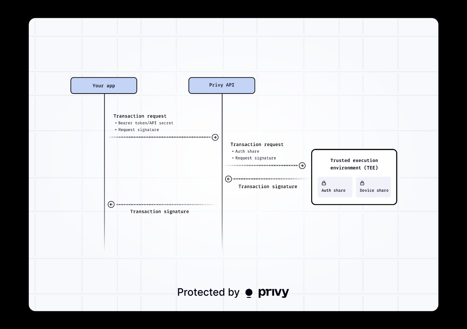
click at [14, 157] on div at bounding box center [233, 164] width 467 height 329
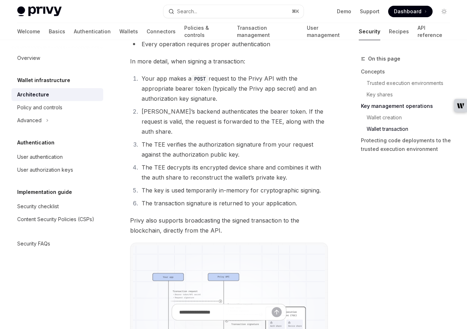
scroll to position [1280, 0]
click at [74, 34] on link "Authentication" at bounding box center [92, 31] width 37 height 17
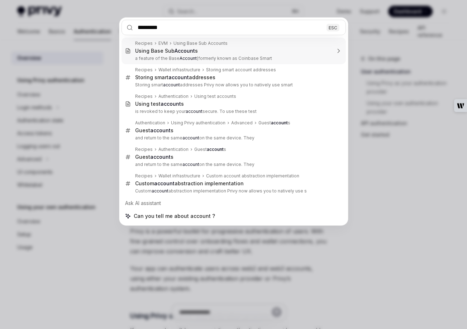
type input "**********"
type textarea "*"
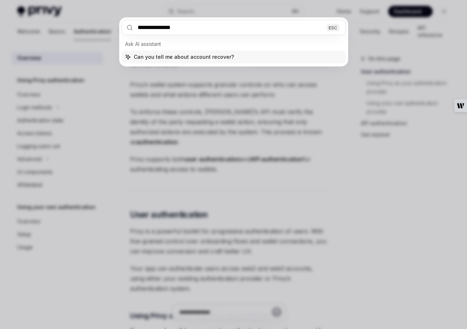
type input "**********"
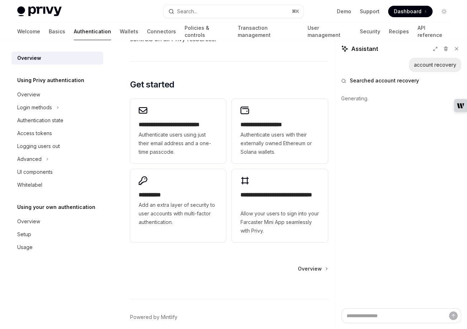
scroll to position [635, 0]
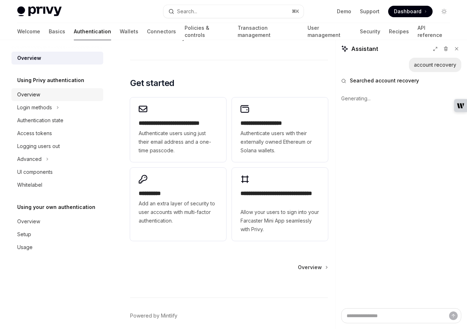
click at [35, 98] on div "Overview" at bounding box center [28, 94] width 23 height 9
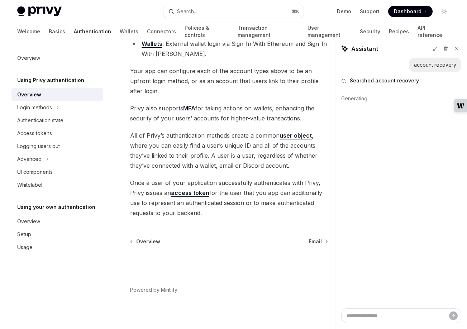
scroll to position [155, 0]
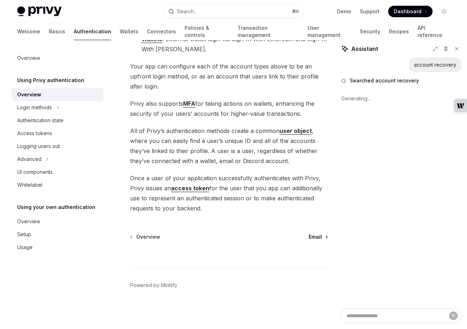
click at [319, 239] on span "Email" at bounding box center [314, 236] width 13 height 7
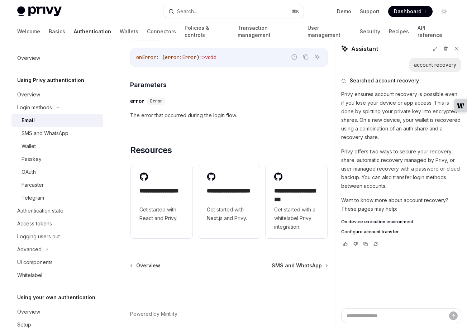
scroll to position [1490, 0]
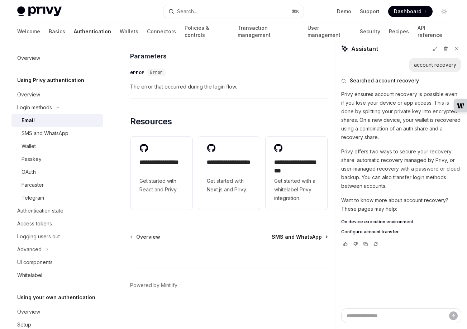
click at [310, 239] on span "SMS and WhatsApp" at bounding box center [297, 236] width 50 height 7
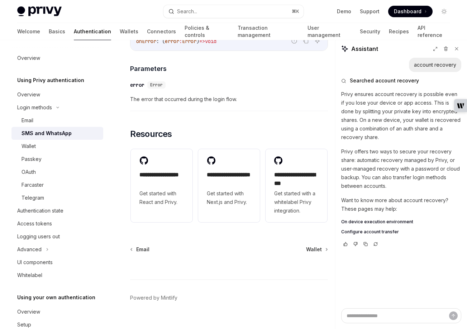
scroll to position [1870, 0]
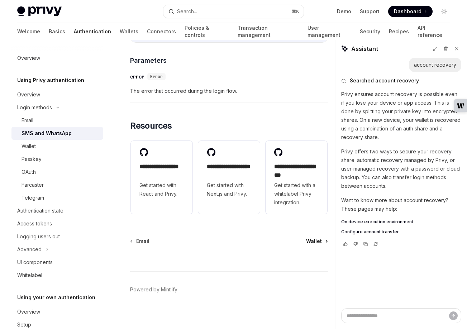
click at [308, 238] on span "Wallet" at bounding box center [314, 241] width 16 height 7
type textarea "*"
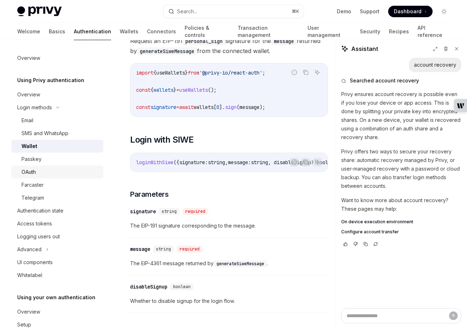
scroll to position [516, 0]
click at [196, 13] on div "Search..." at bounding box center [187, 11] width 20 height 9
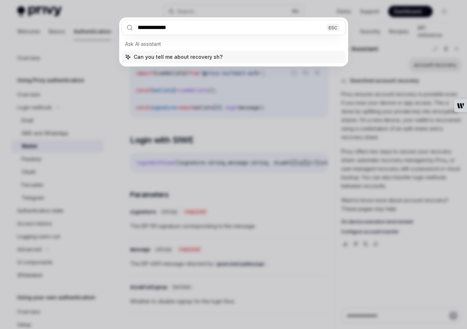
type input "**********"
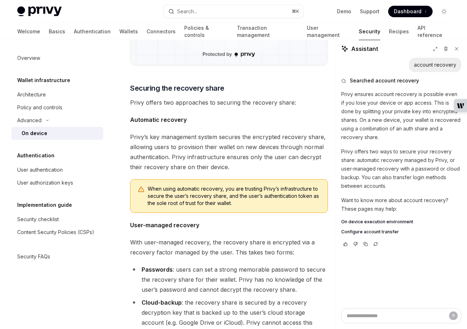
scroll to position [958, 0]
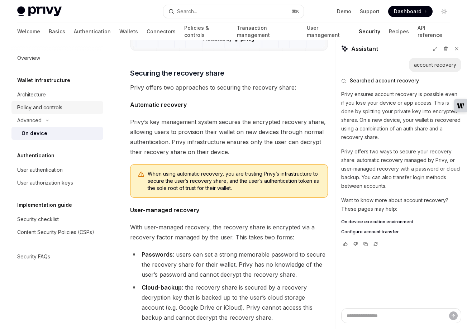
click at [36, 106] on div "Policy and controls" at bounding box center [39, 107] width 45 height 9
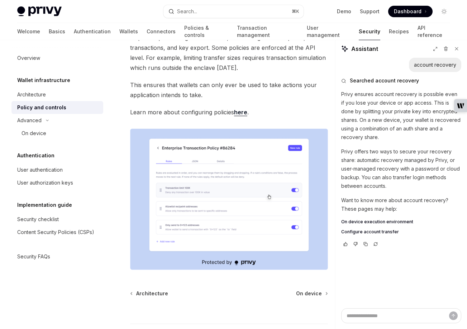
scroll to position [1029, 0]
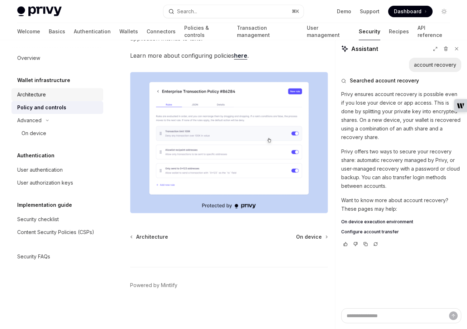
click at [32, 91] on div "Architecture" at bounding box center [31, 94] width 29 height 9
type textarea "*"
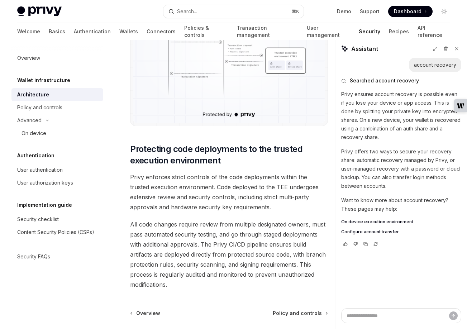
scroll to position [1595, 0]
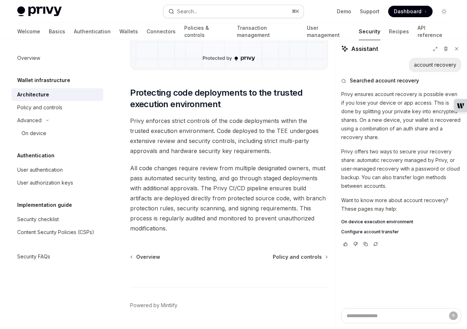
click at [209, 10] on button "Search... ⌘ K" at bounding box center [233, 11] width 140 height 13
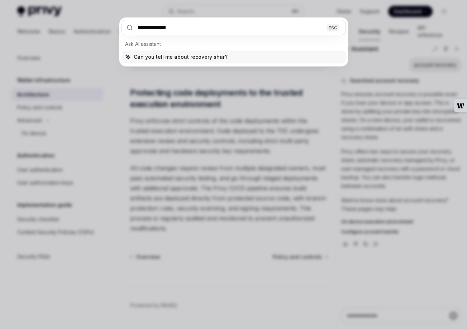
type input "**********"
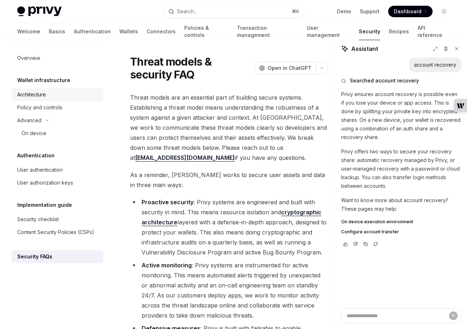
click at [37, 94] on div "Architecture" at bounding box center [31, 94] width 29 height 9
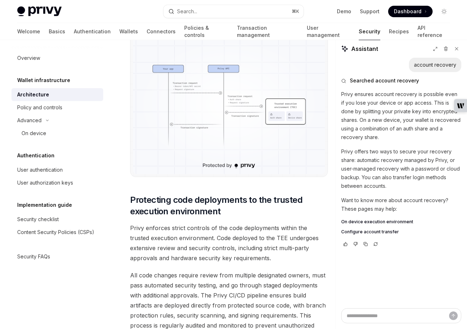
scroll to position [1558, 0]
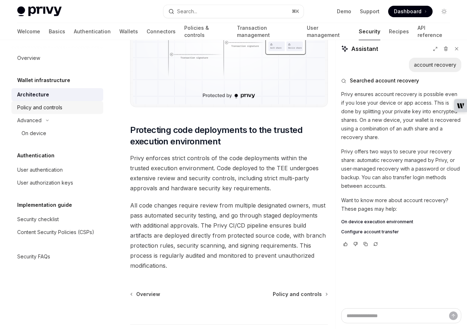
click at [34, 111] on div "Policy and controls" at bounding box center [39, 107] width 45 height 9
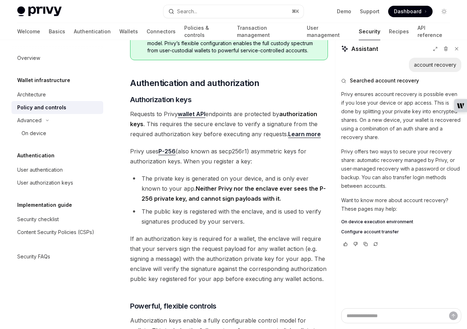
scroll to position [134, 0]
click at [32, 94] on div "Architecture" at bounding box center [31, 94] width 29 height 9
type textarea "*"
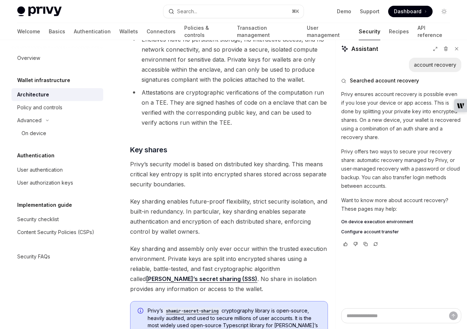
scroll to position [279, 0]
click at [203, 11] on button "Search... ⌘ K" at bounding box center [233, 11] width 140 height 13
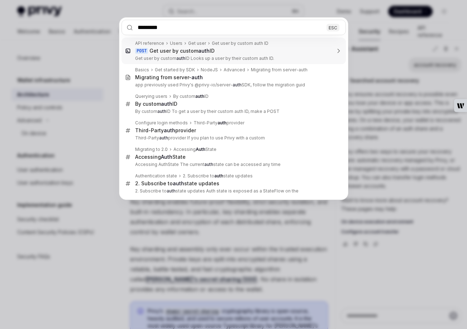
type input "**********"
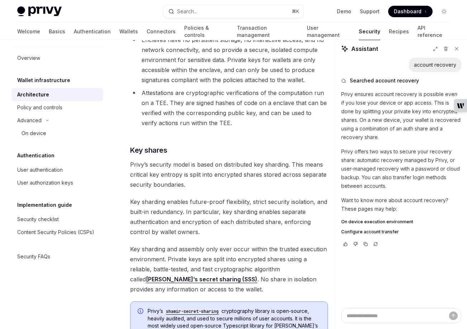
type textarea "*"
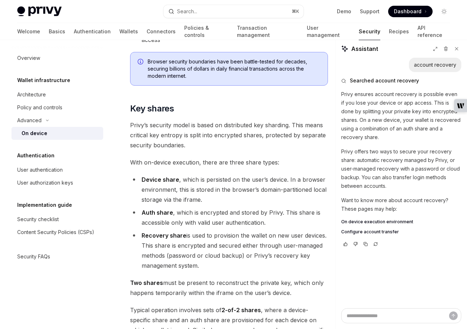
scroll to position [523, 0]
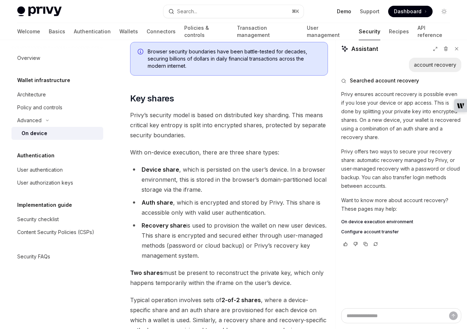
click at [346, 8] on link "Demo" at bounding box center [344, 11] width 14 height 7
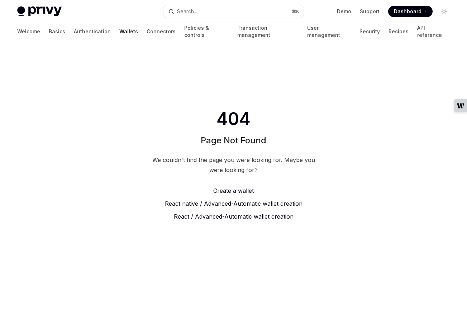
click at [119, 24] on link "Wallets" at bounding box center [128, 31] width 19 height 17
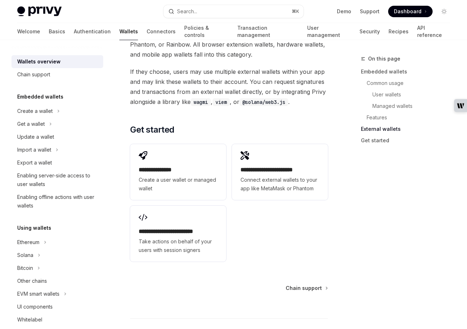
scroll to position [1251, 0]
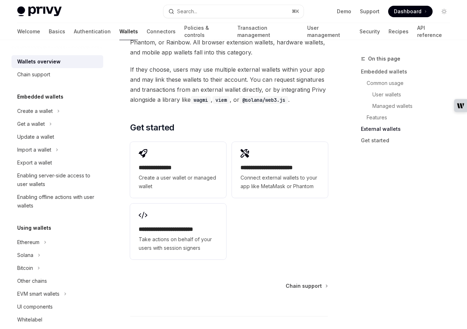
click at [32, 75] on div "Chain support" at bounding box center [33, 74] width 33 height 9
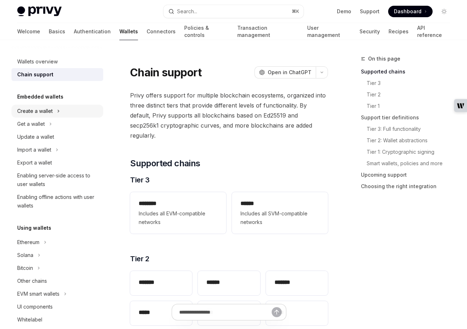
click at [35, 114] on div "Create a wallet" at bounding box center [34, 111] width 35 height 9
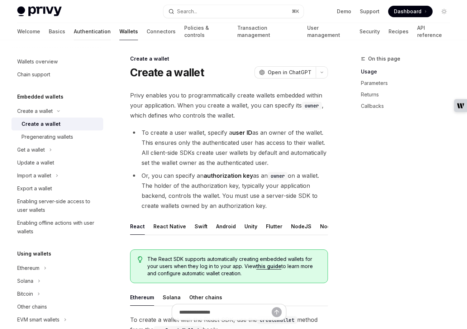
click at [74, 28] on link "Authentication" at bounding box center [92, 31] width 37 height 17
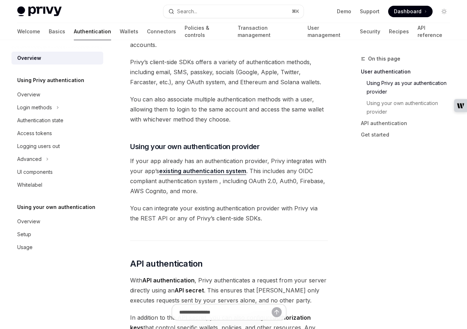
scroll to position [278, 0]
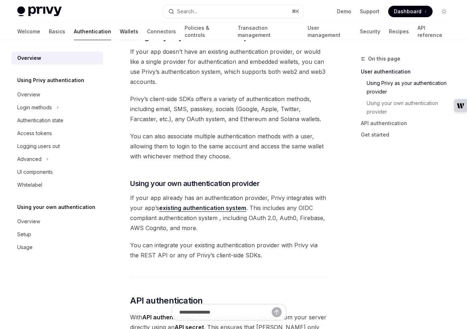
click at [120, 30] on link "Wallets" at bounding box center [129, 31] width 19 height 17
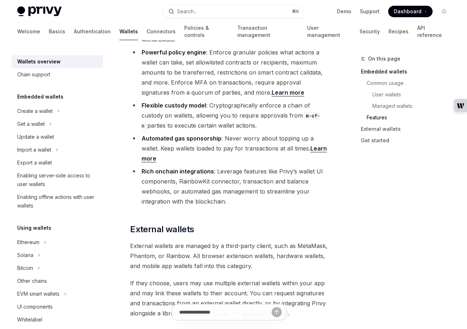
scroll to position [1038, 0]
click at [48, 113] on div "Create a wallet" at bounding box center [34, 111] width 35 height 9
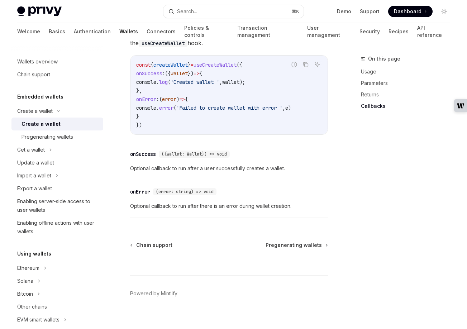
scroll to position [589, 0]
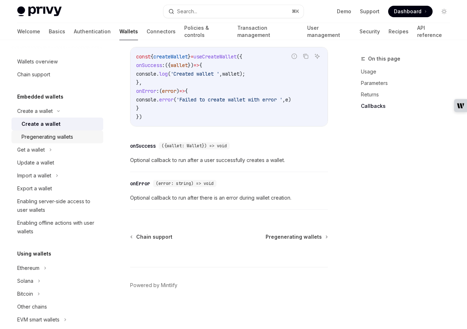
click at [42, 131] on link "Pregenerating wallets" at bounding box center [57, 136] width 92 height 13
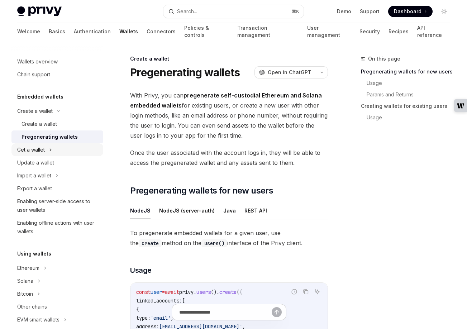
click at [38, 150] on div "Get a wallet" at bounding box center [31, 149] width 28 height 9
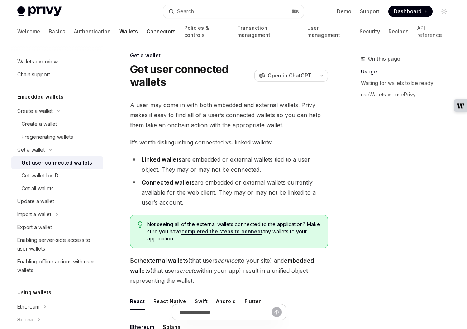
click at [147, 30] on link "Connectors" at bounding box center [161, 31] width 29 height 17
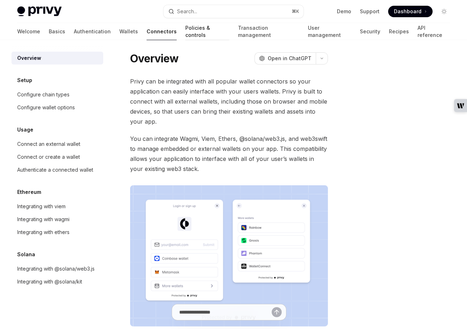
click at [185, 32] on link "Policies & controls" at bounding box center [207, 31] width 44 height 17
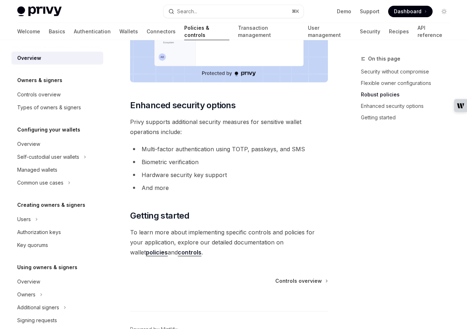
scroll to position [637, 0]
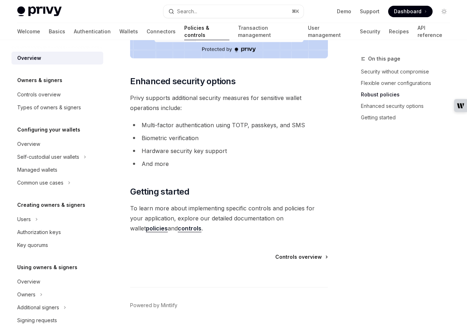
click at [296, 253] on span "Controls overview" at bounding box center [298, 256] width 47 height 7
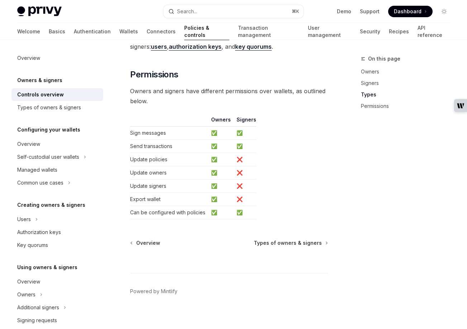
scroll to position [677, 0]
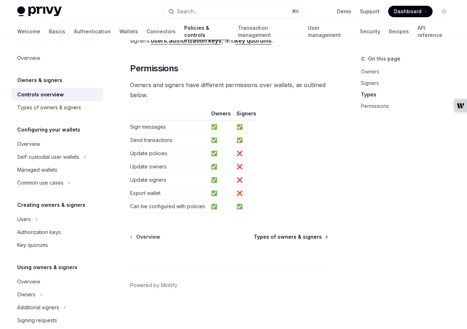
click at [302, 239] on span "Types of owners & signers" at bounding box center [288, 236] width 68 height 7
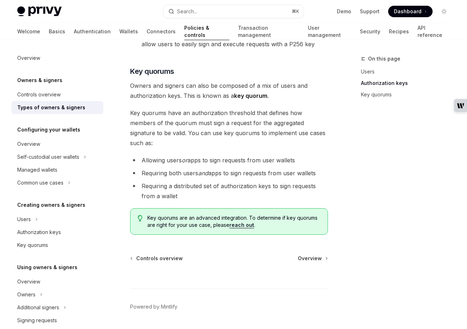
scroll to position [337, 0]
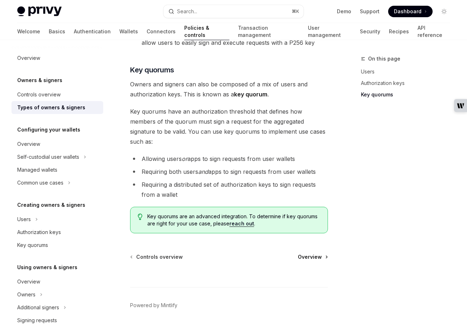
click at [309, 253] on span "Overview" at bounding box center [310, 256] width 24 height 7
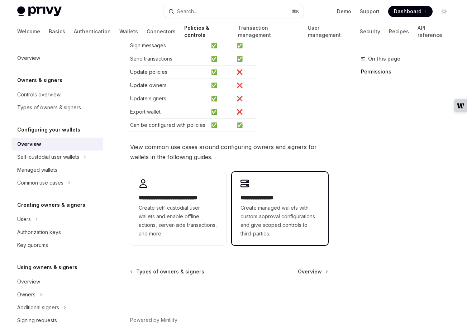
scroll to position [167, 0]
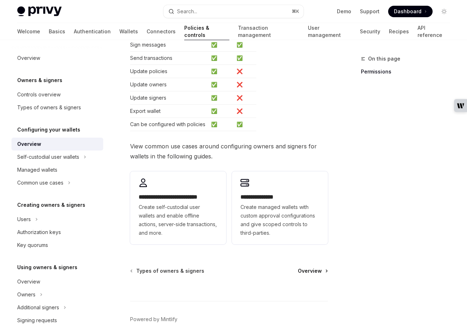
click at [316, 270] on span "Overview" at bounding box center [310, 270] width 24 height 7
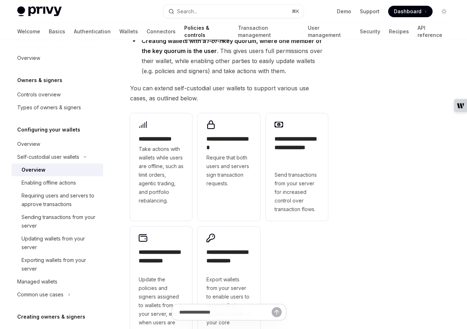
scroll to position [222, 0]
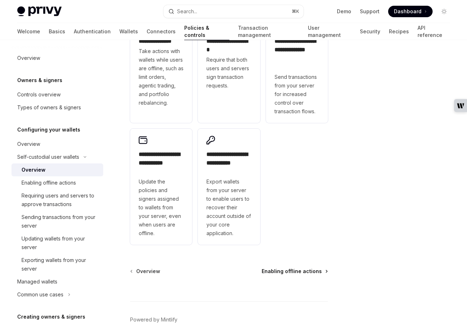
click at [316, 270] on span "Enabling offline actions" at bounding box center [292, 271] width 60 height 7
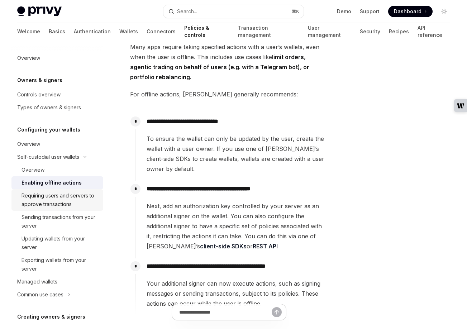
scroll to position [141, 0]
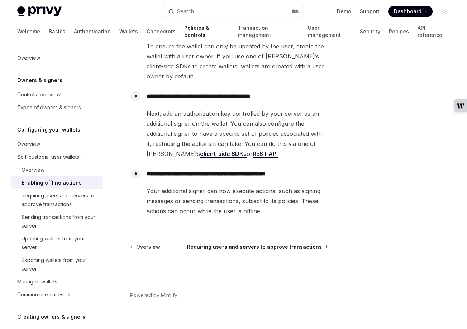
click at [260, 243] on span "Requiring users and servers to approve transactions" at bounding box center [254, 246] width 135 height 7
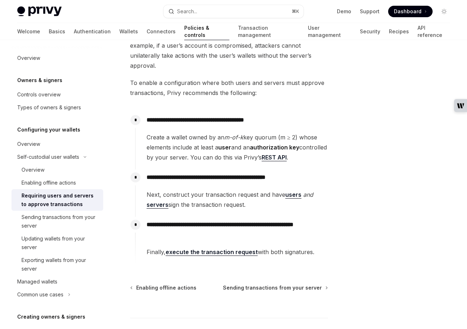
scroll to position [87, 0]
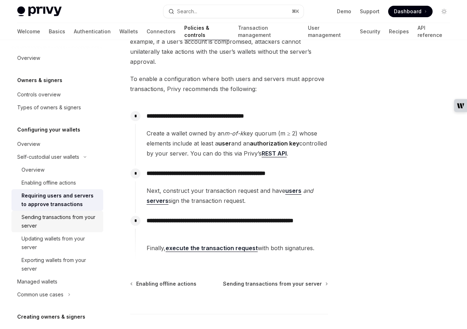
click at [77, 217] on div "Sending transactions from your server" at bounding box center [59, 221] width 77 height 17
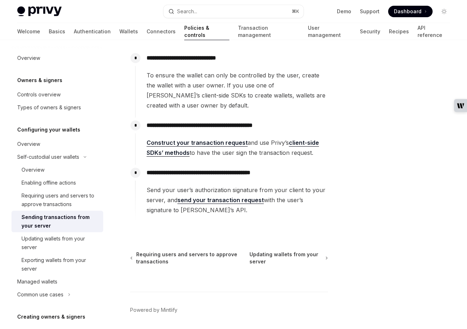
scroll to position [149, 0]
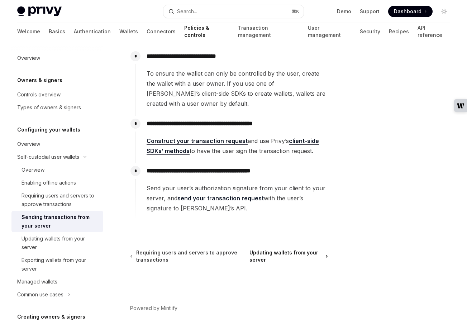
click at [289, 249] on span "Updating wallets from your server" at bounding box center [285, 256] width 72 height 14
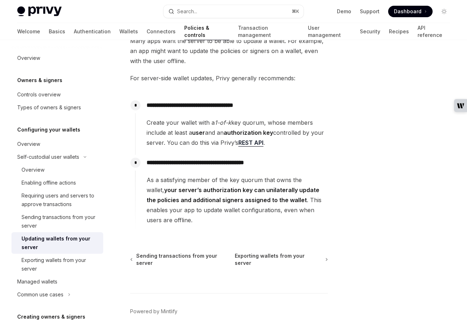
scroll to position [78, 0]
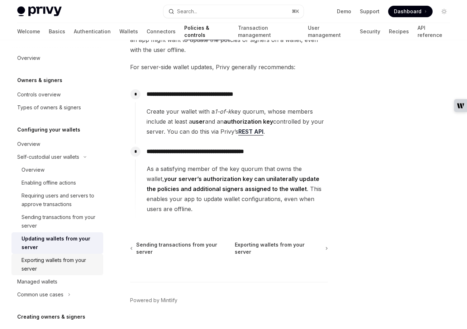
click at [34, 263] on div "Exporting wallets from your server" at bounding box center [59, 264] width 77 height 17
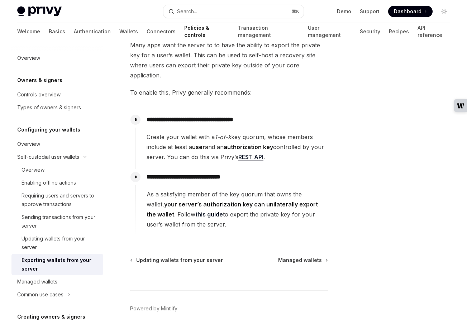
scroll to position [73, 0]
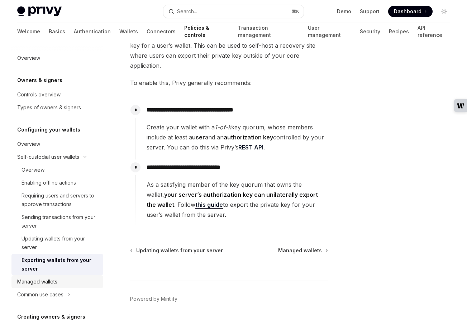
click at [49, 279] on div "Managed wallets" at bounding box center [37, 281] width 40 height 9
type textarea "*"
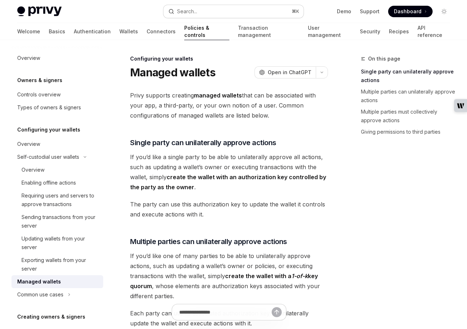
click at [199, 10] on button "Search... ⌘ K" at bounding box center [233, 11] width 140 height 13
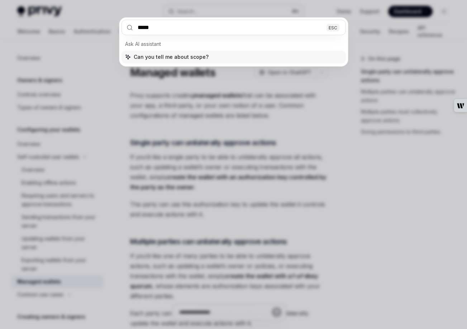
type input "******"
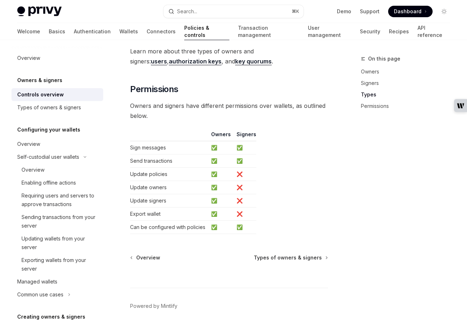
scroll to position [657, 0]
click at [184, 32] on link "Policies & controls" at bounding box center [206, 31] width 45 height 17
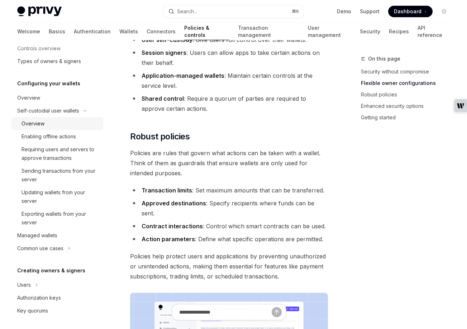
scroll to position [50, 0]
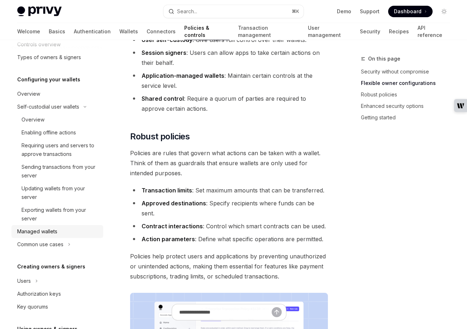
click at [38, 231] on div "Managed wallets" at bounding box center [37, 231] width 40 height 9
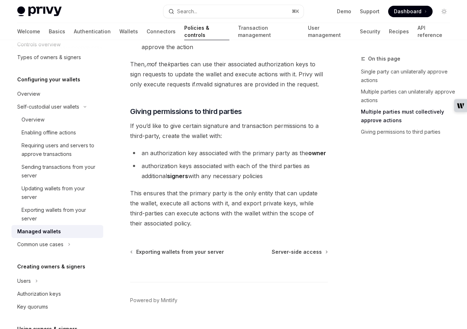
scroll to position [393, 0]
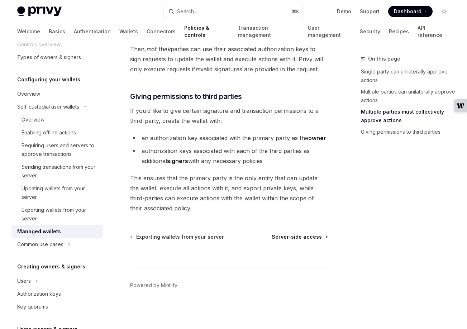
click at [310, 237] on span "Server-side access" at bounding box center [297, 236] width 50 height 7
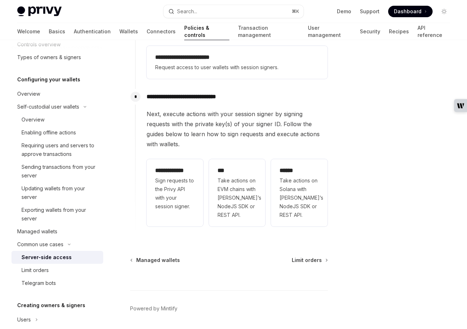
scroll to position [243, 0]
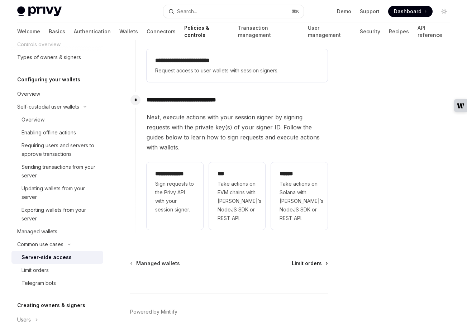
click at [316, 260] on span "Limit orders" at bounding box center [307, 263] width 30 height 7
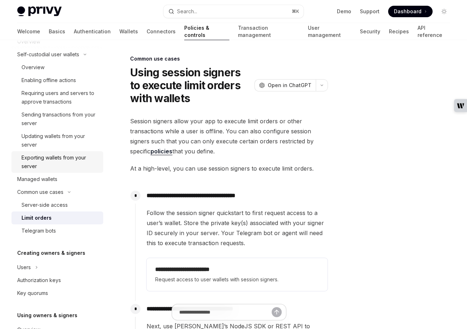
scroll to position [121, 0]
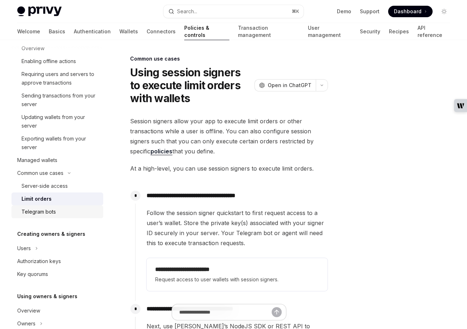
click at [47, 212] on div "Telegram bots" at bounding box center [38, 211] width 34 height 9
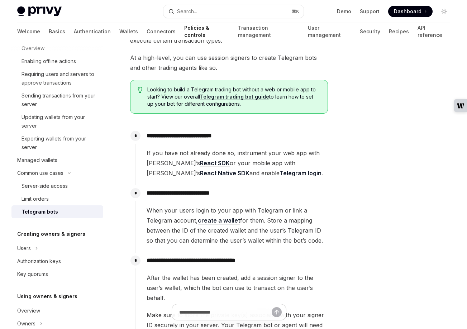
scroll to position [168, 0]
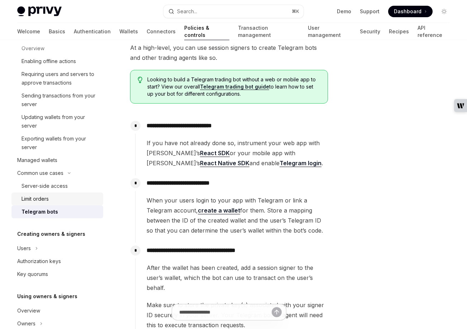
click at [41, 202] on div "Limit orders" at bounding box center [34, 199] width 27 height 9
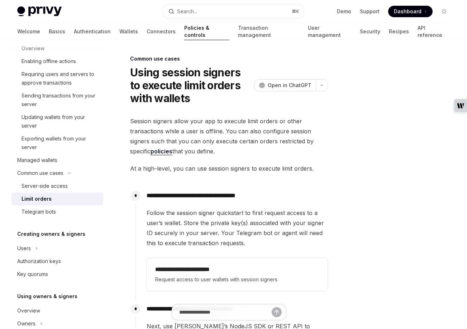
type textarea "*"
